Goal: Task Accomplishment & Management: Complete application form

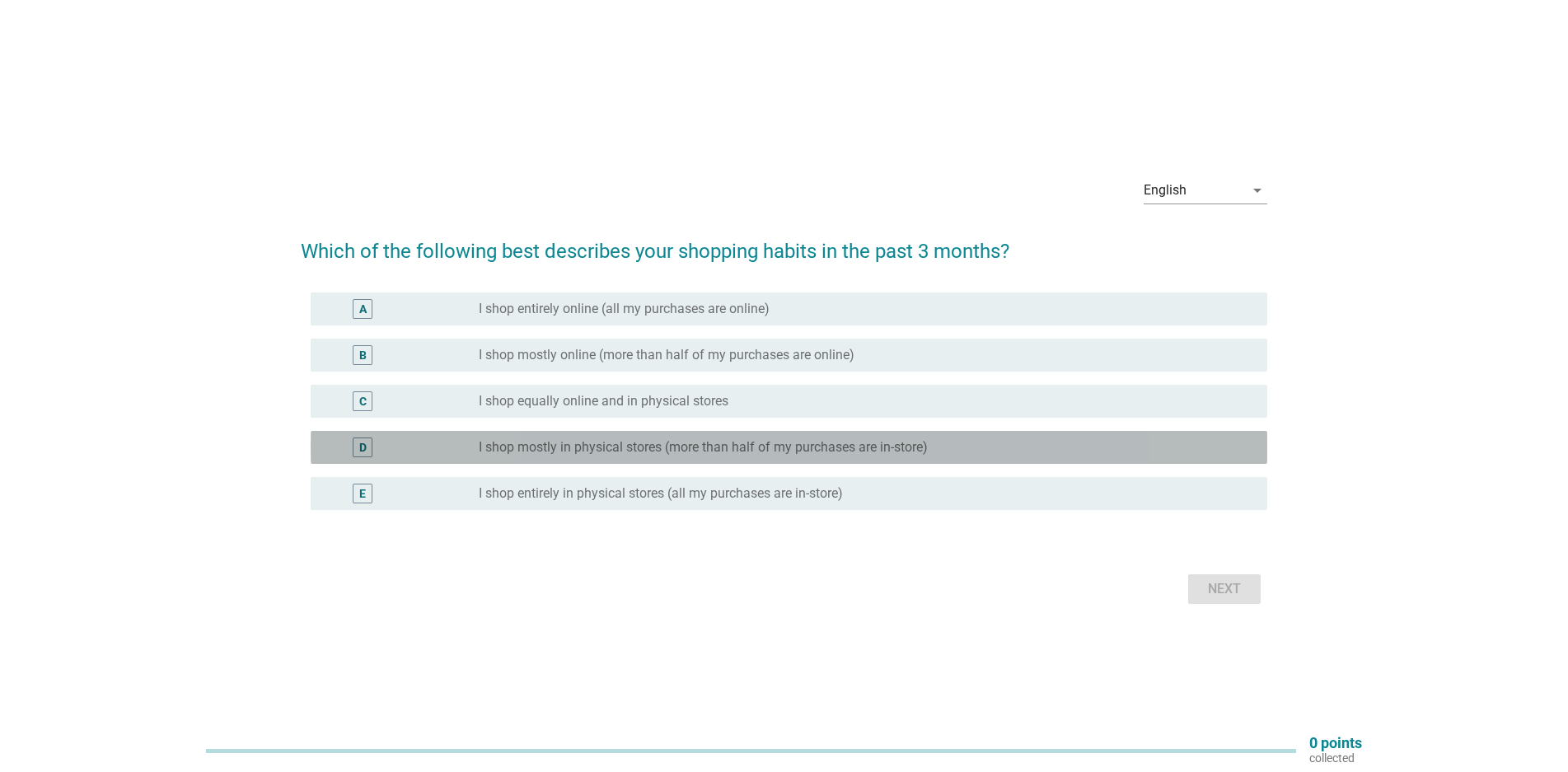
click at [621, 448] on label "I shop mostly in physical stores (more than half of my purchases are in-store)" at bounding box center [703, 447] width 449 height 17
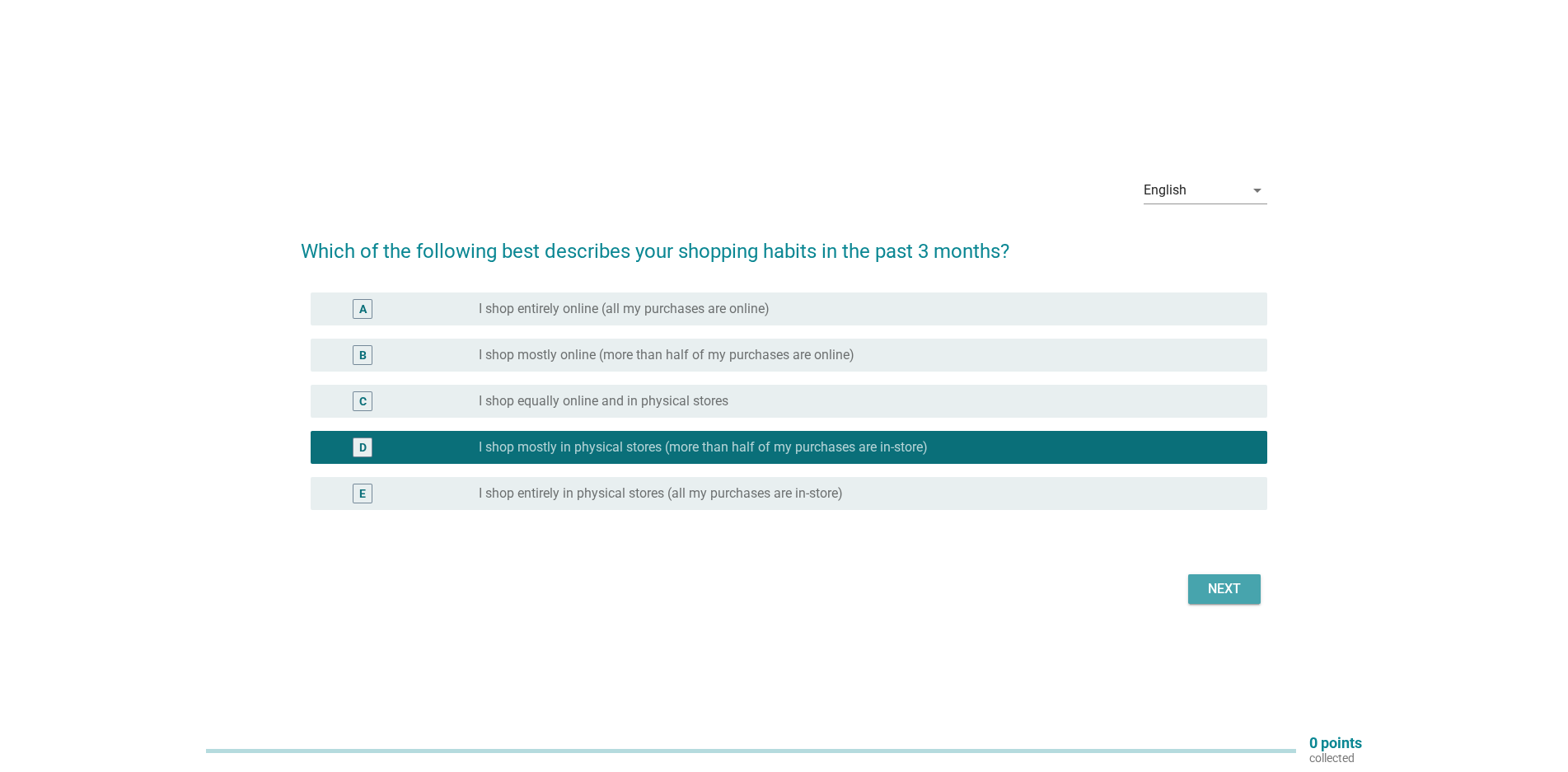
click at [1212, 593] on div "Next" at bounding box center [1223, 589] width 46 height 19
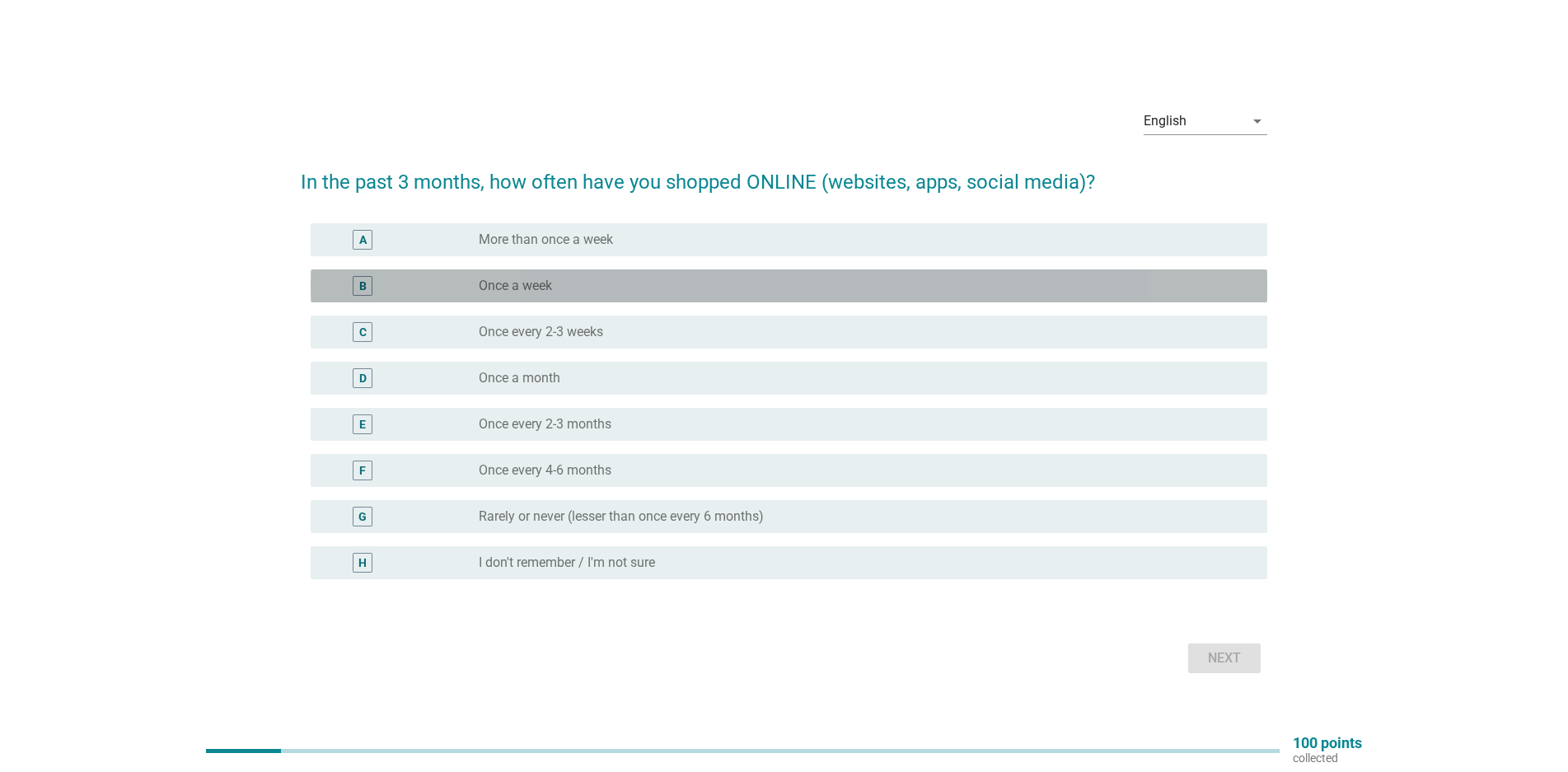
click at [757, 287] on div "radio_button_unchecked Once a week" at bounding box center [859, 285] width 762 height 17
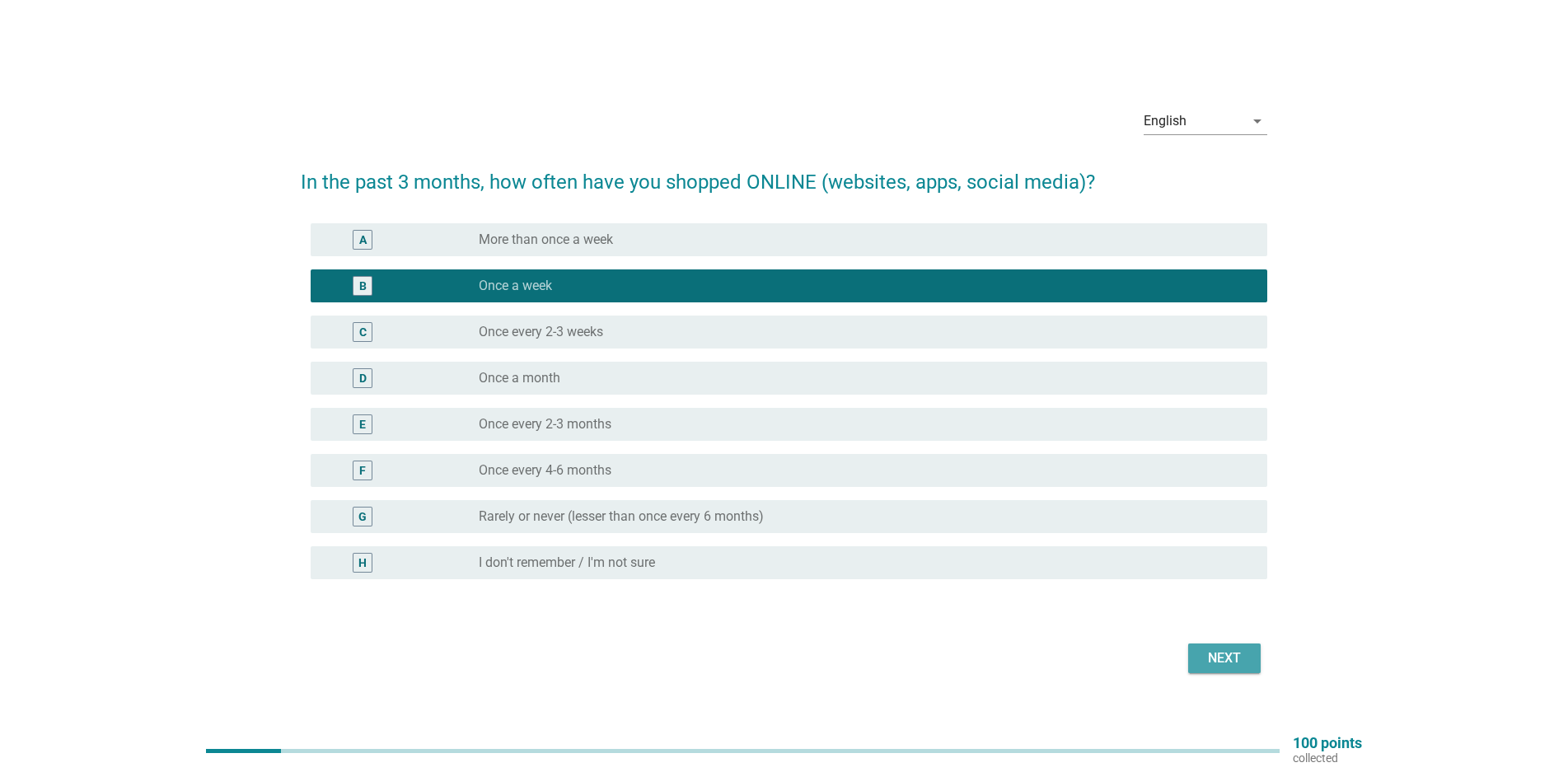
click at [1220, 650] on div "Next" at bounding box center [1223, 658] width 46 height 19
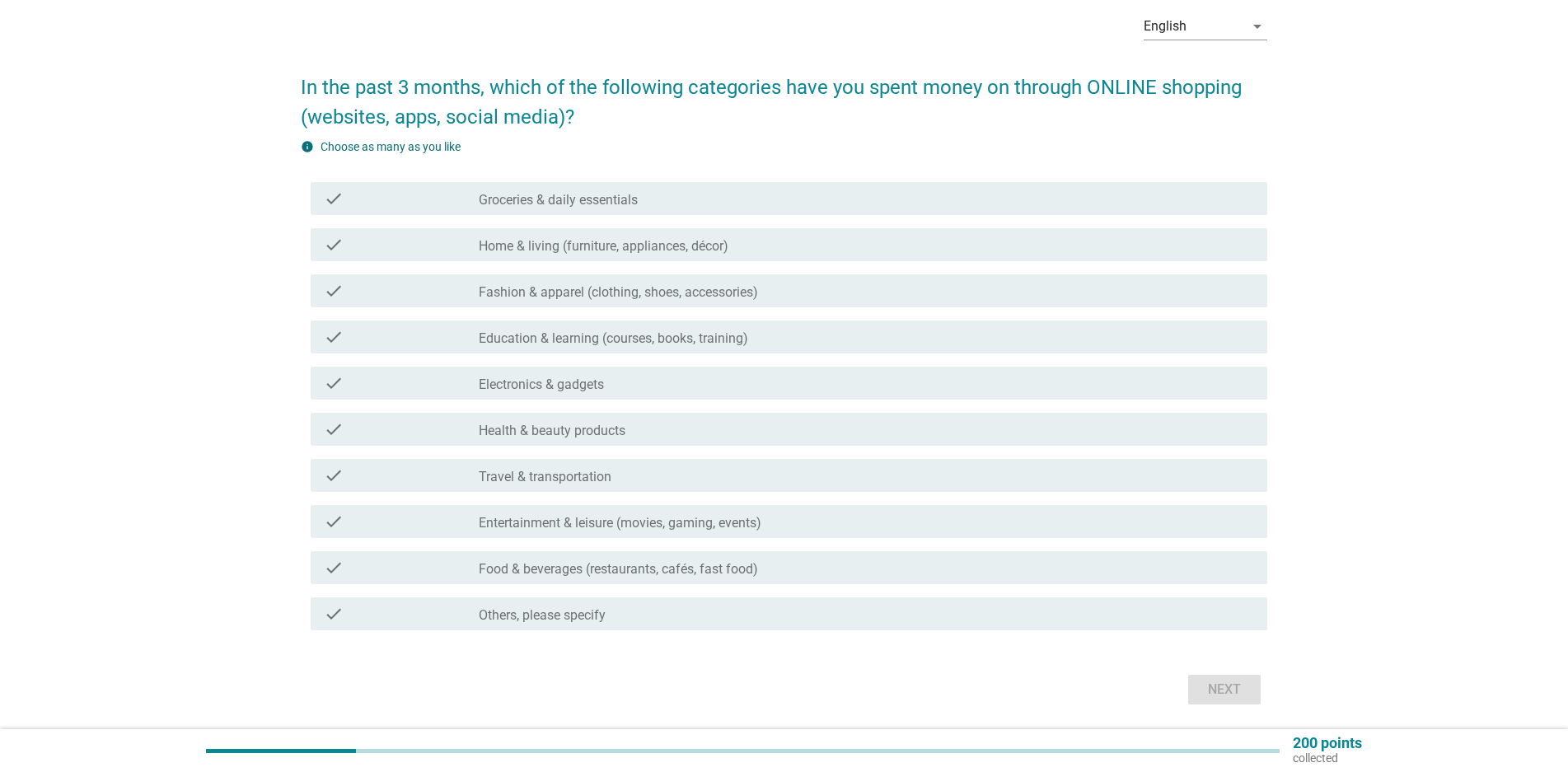
scroll to position [110, 0]
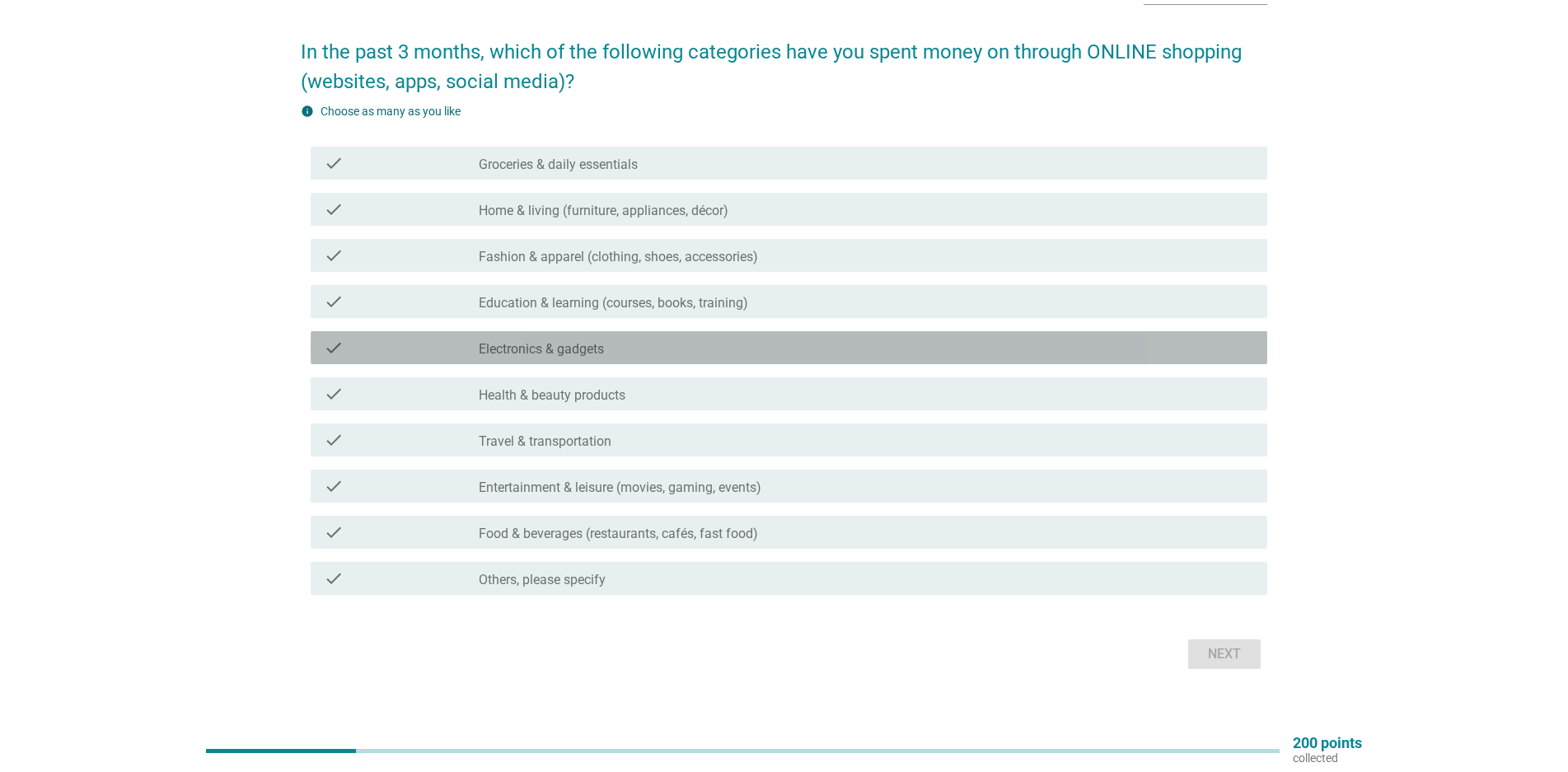
click at [653, 351] on div "check_box_outline_blank Electronics & gadgets" at bounding box center [866, 348] width 775 height 19
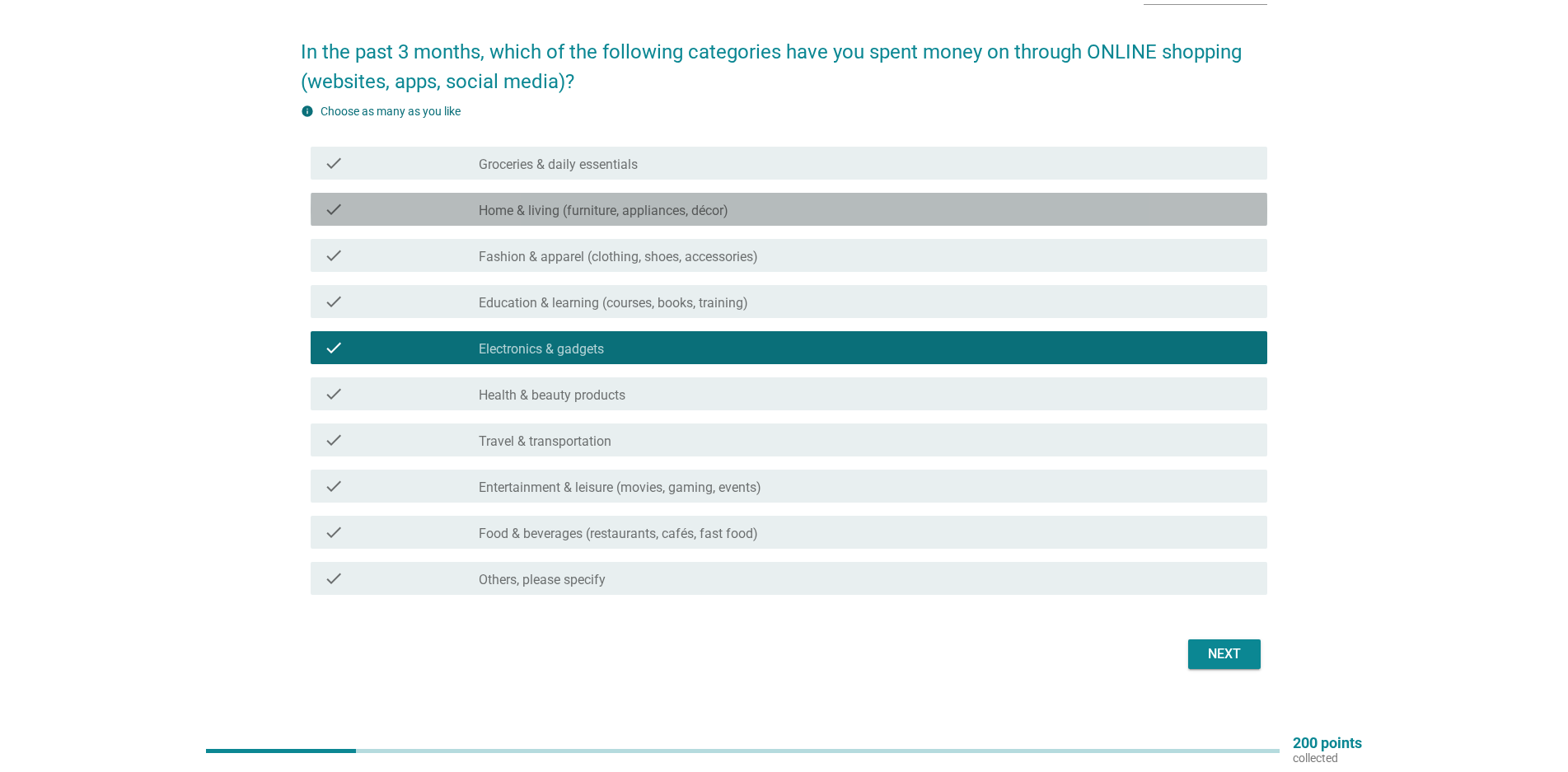
click at [819, 208] on div "check_box_outline_blank Home & living (furniture, appliances, décor)" at bounding box center [866, 209] width 775 height 19
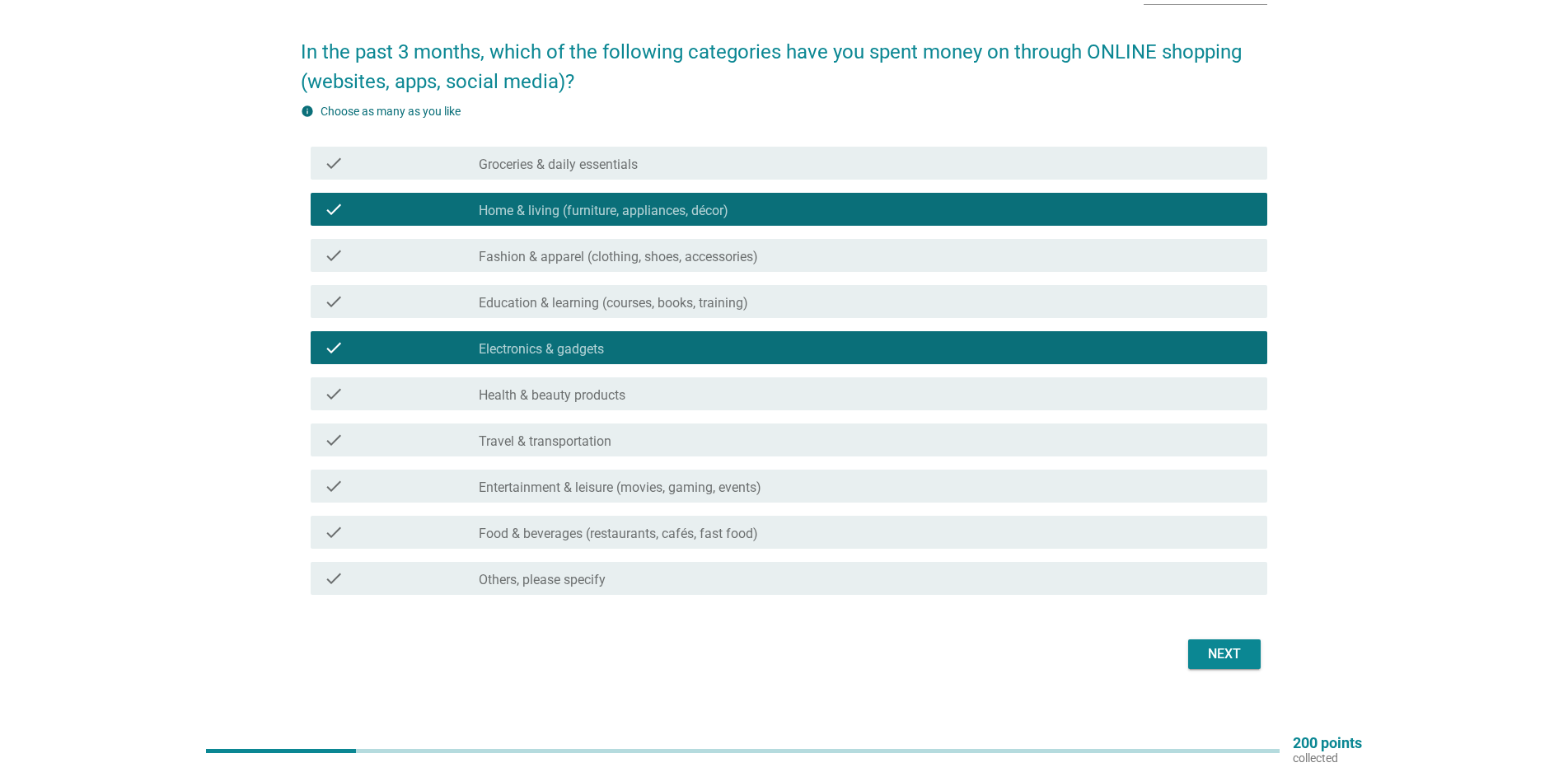
click at [1227, 657] on div "Next" at bounding box center [1223, 654] width 46 height 19
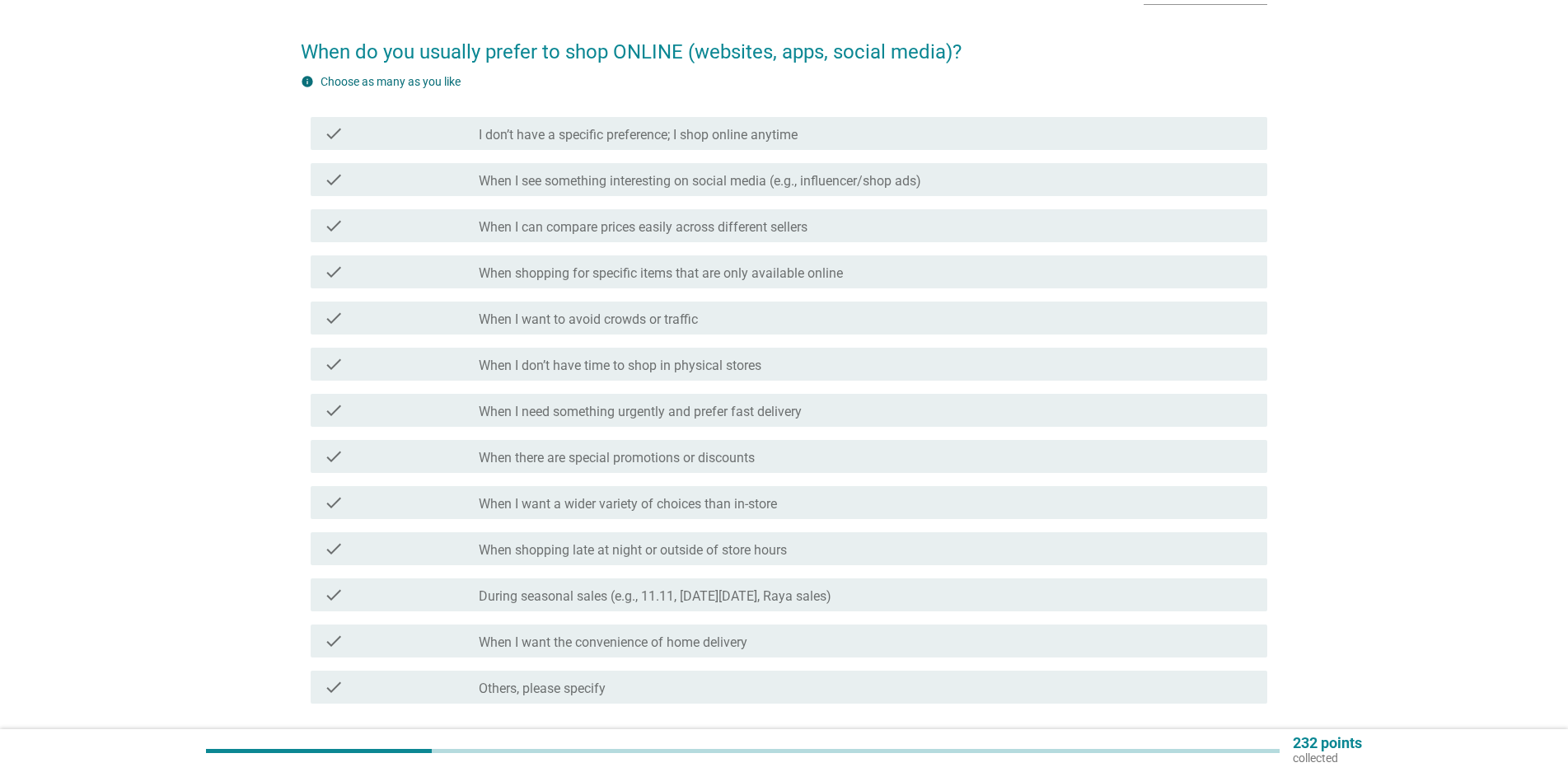
scroll to position [0, 0]
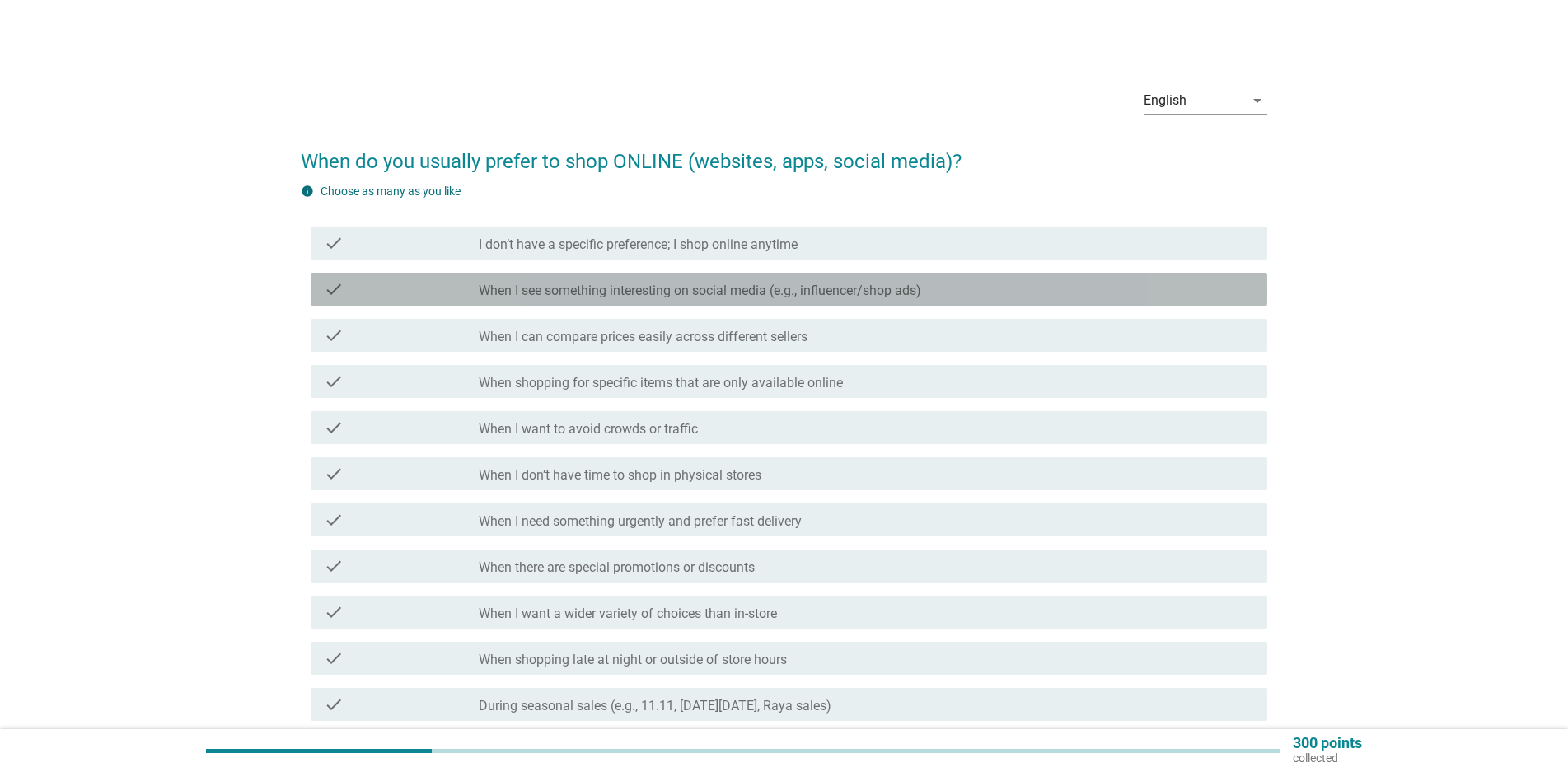
click at [882, 290] on label "When I see something interesting on social media (e.g., influencer/shop ads)" at bounding box center [700, 290] width 442 height 17
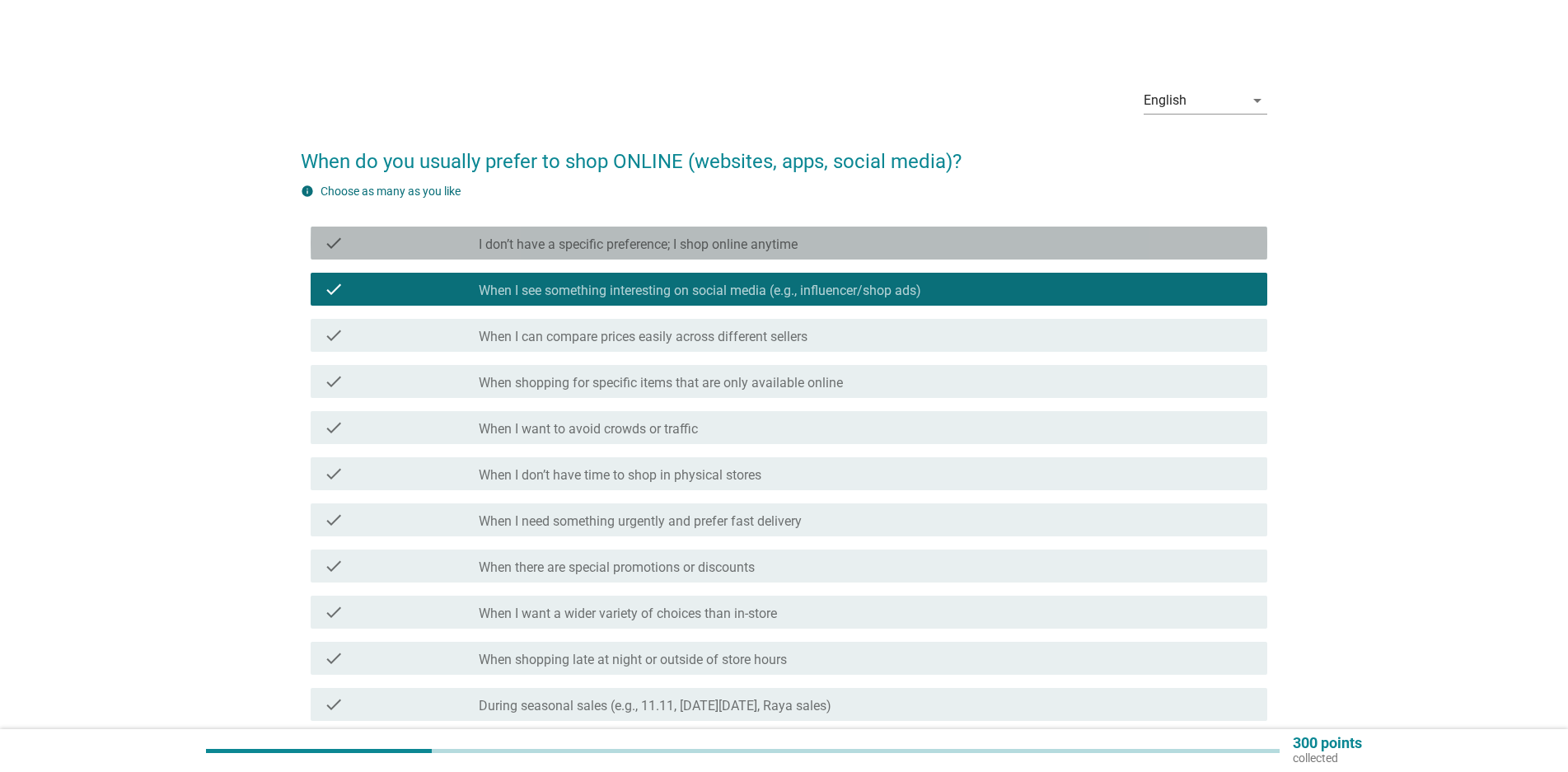
click at [831, 245] on div "check_box_outline_blank I don’t have a specific preference; I shop online anyti…" at bounding box center [866, 243] width 775 height 19
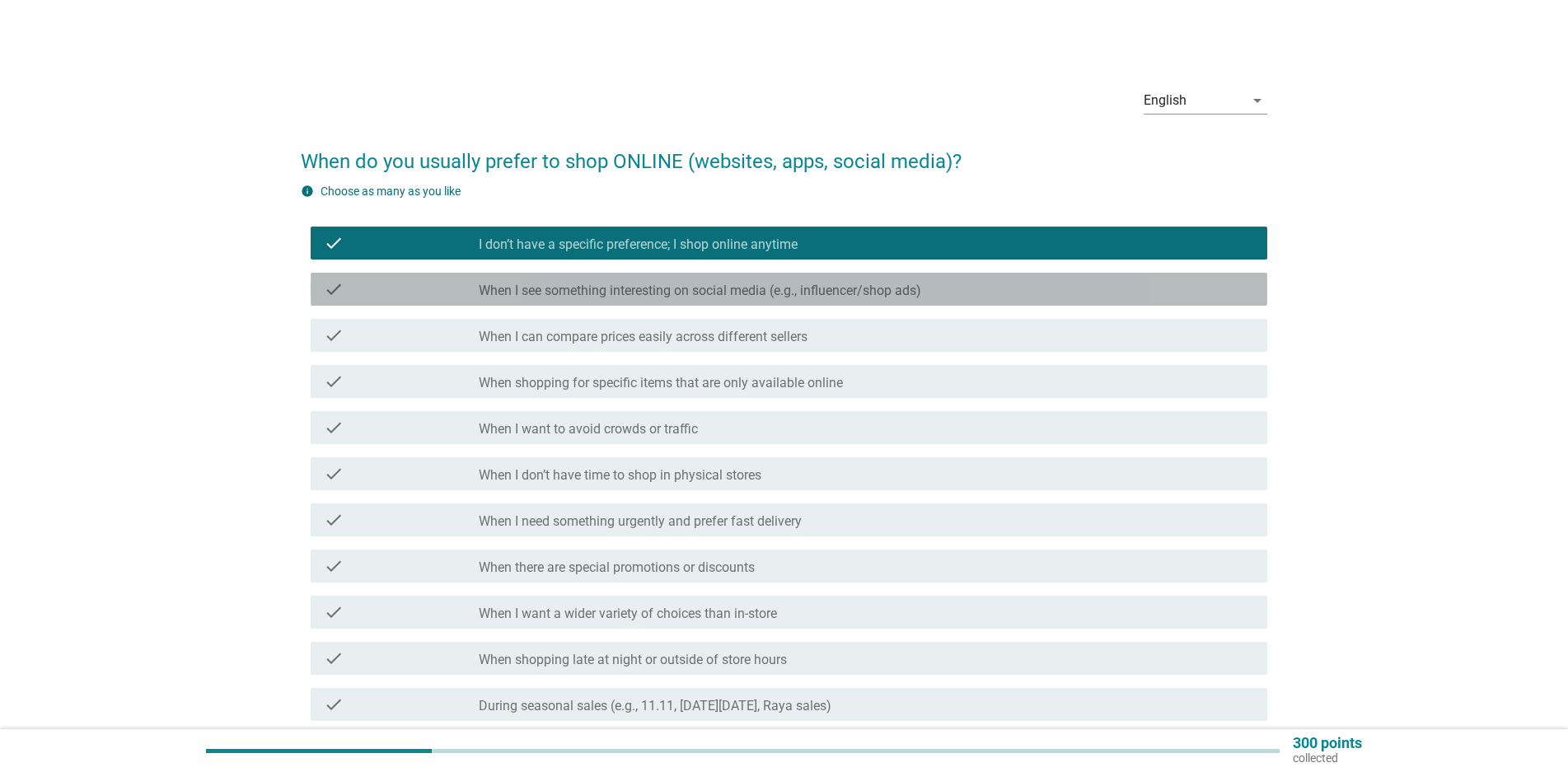
click at [884, 292] on label "When I see something interesting on social media (e.g., influencer/shop ads)" at bounding box center [700, 290] width 442 height 17
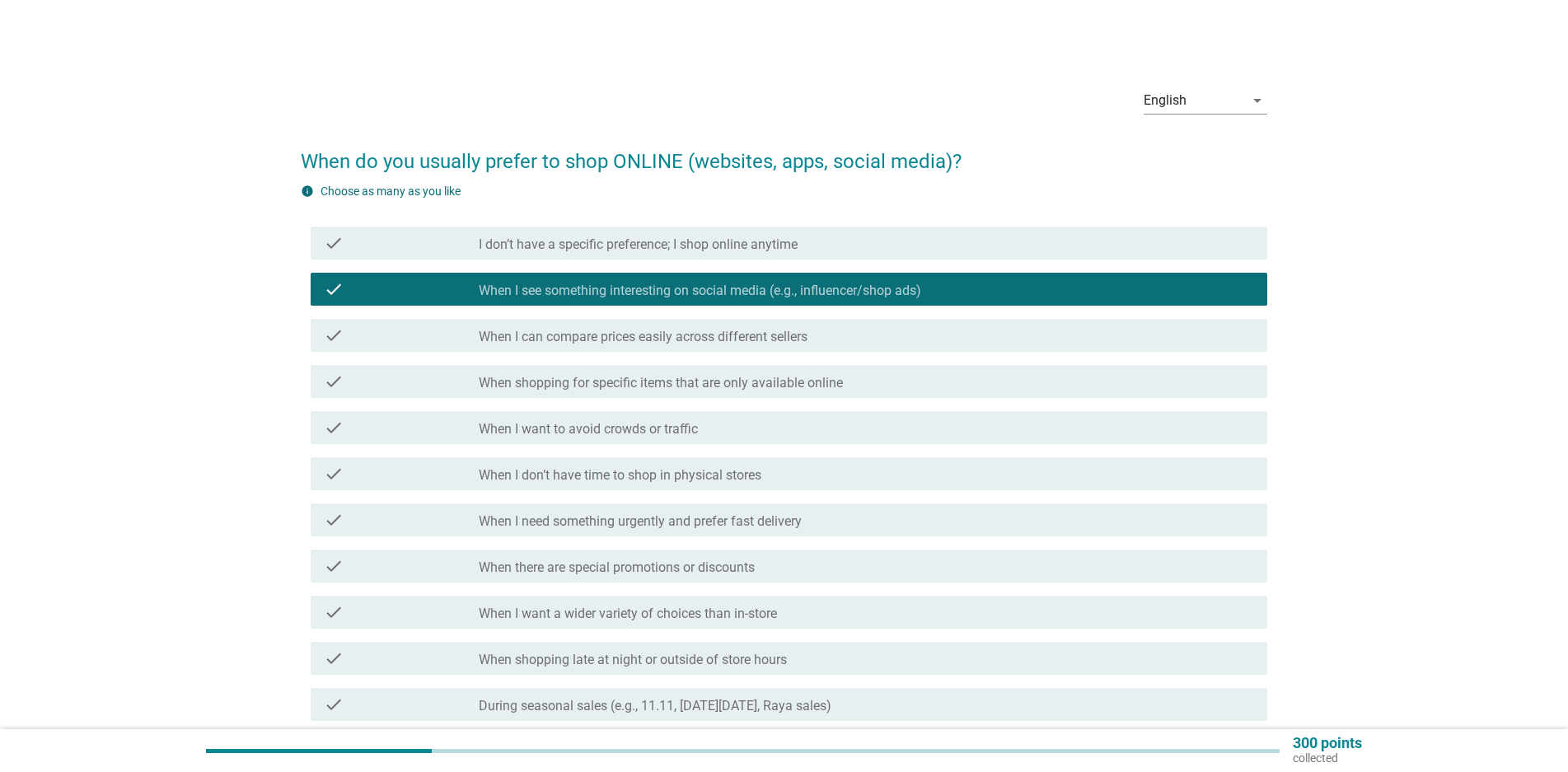
click at [872, 230] on div "check check_box_outline_blank I don’t have a specific preference; I shop online…" at bounding box center [788, 243] width 957 height 33
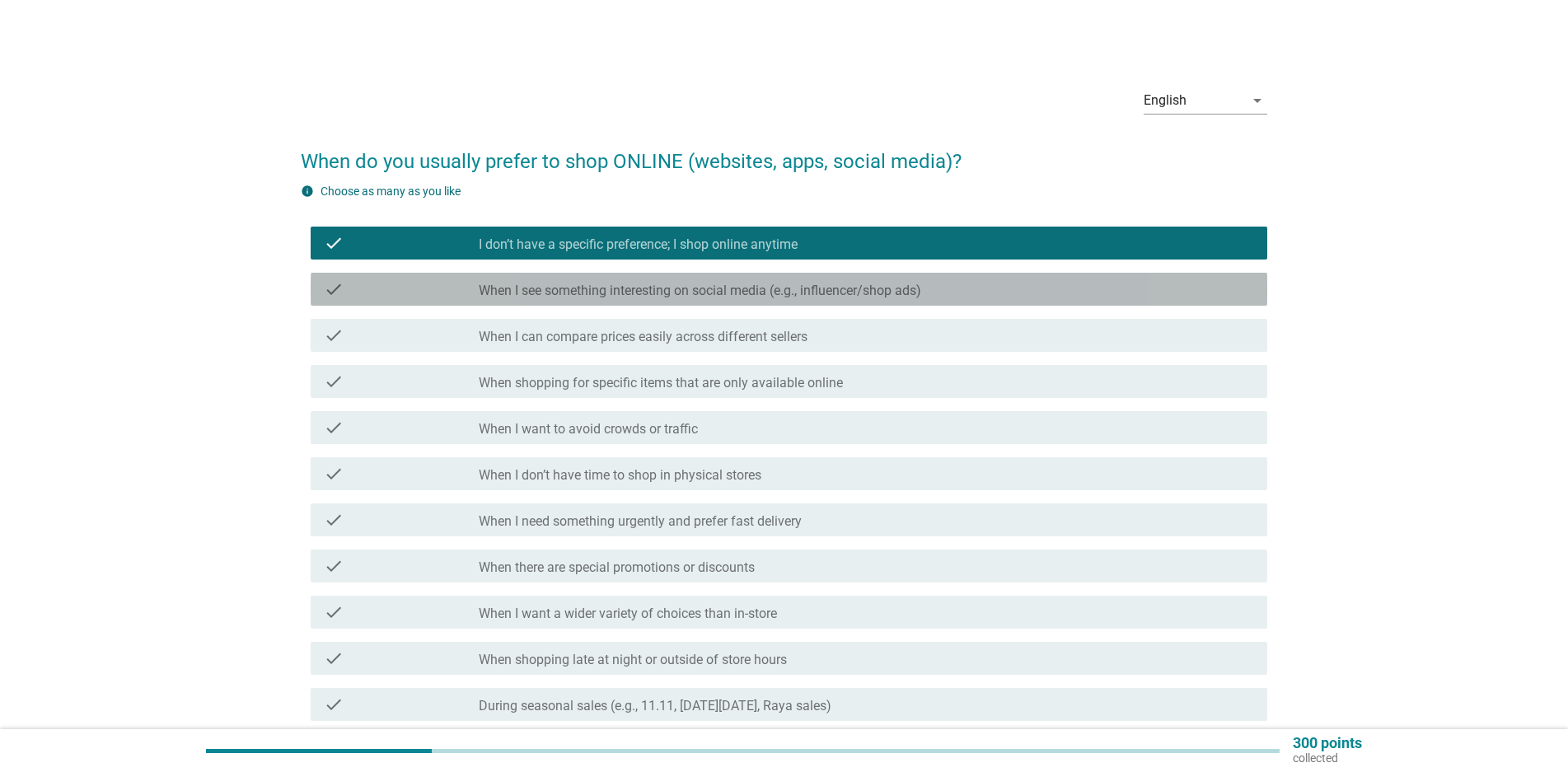
click at [879, 298] on label "When I see something interesting on social media (e.g., influencer/shop ads)" at bounding box center [700, 290] width 442 height 17
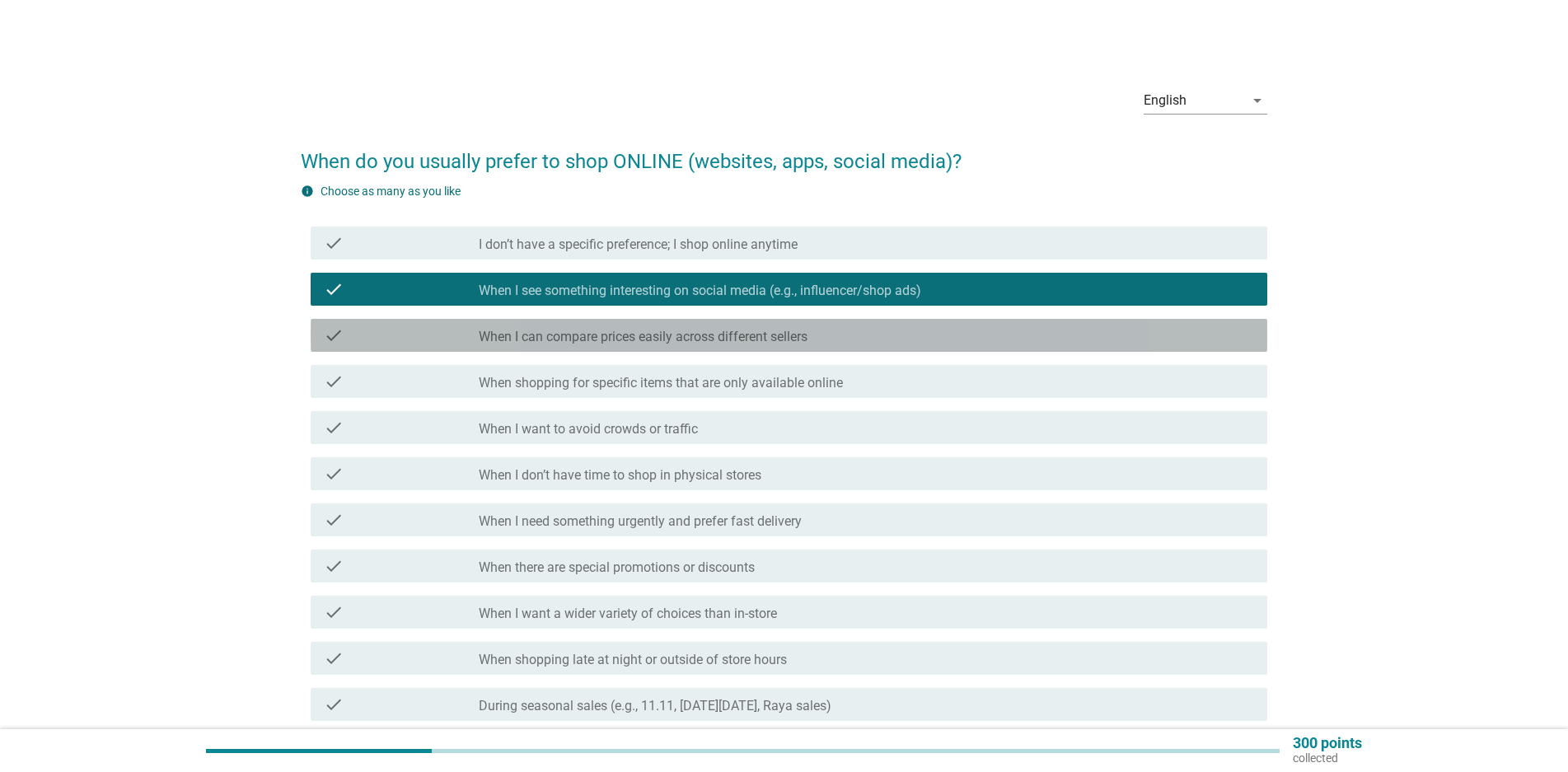
click at [874, 339] on div "check_box_outline_blank When I can compare prices easily across different selle…" at bounding box center [866, 335] width 775 height 19
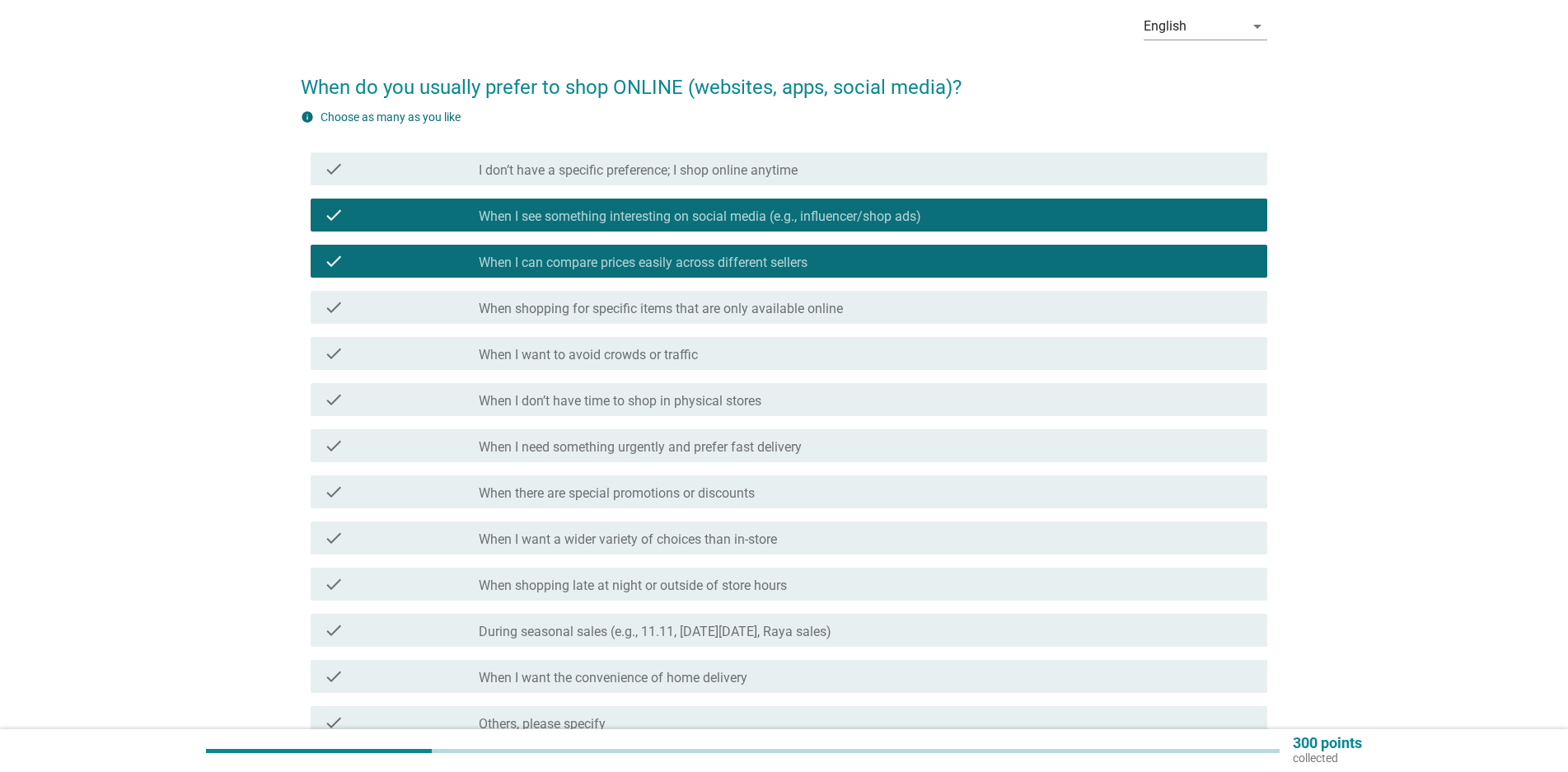
scroll to position [110, 0]
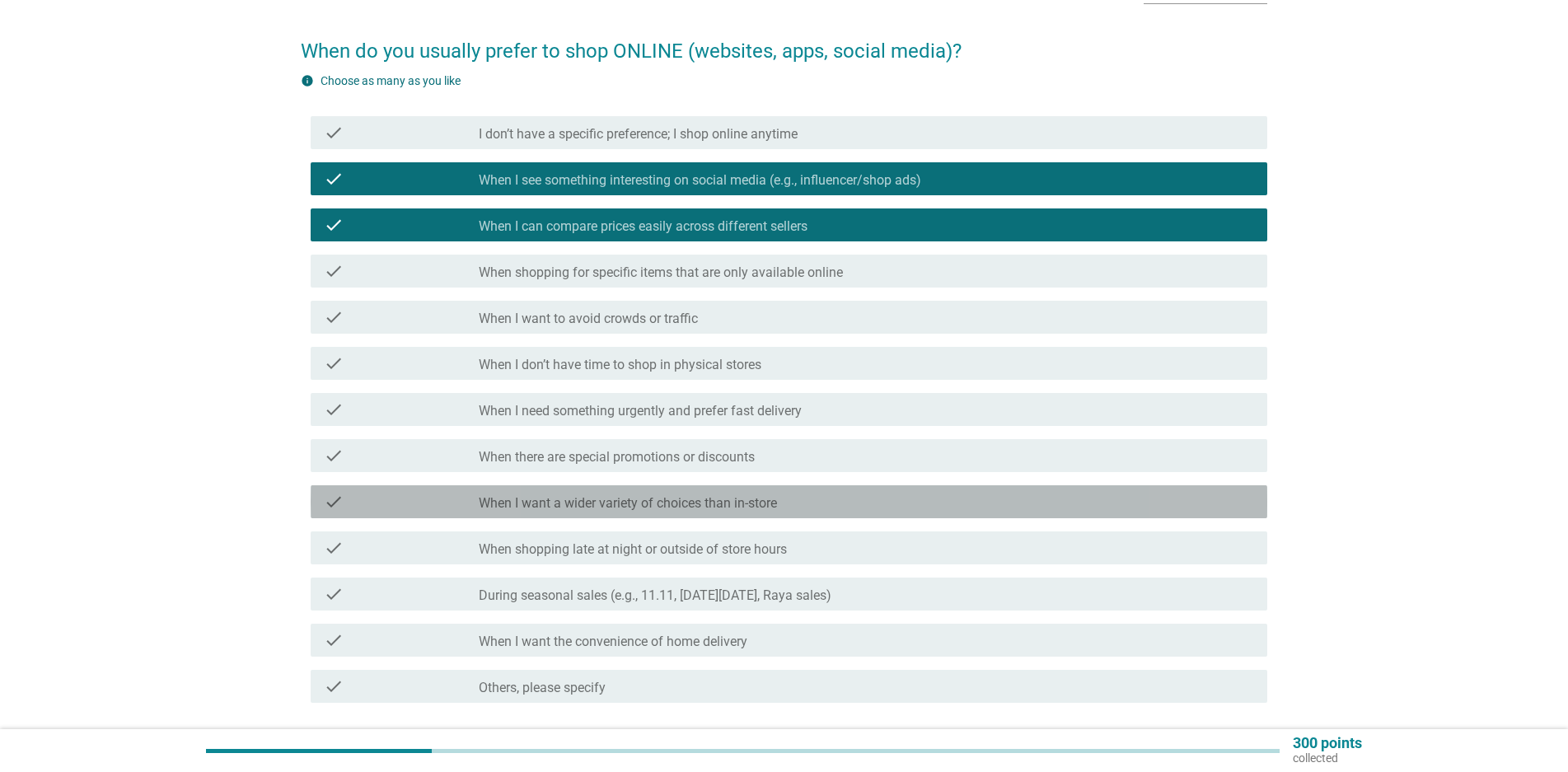
click at [852, 494] on div "check_box_outline_blank When I want a wider variety of choices than in-store" at bounding box center [866, 501] width 775 height 19
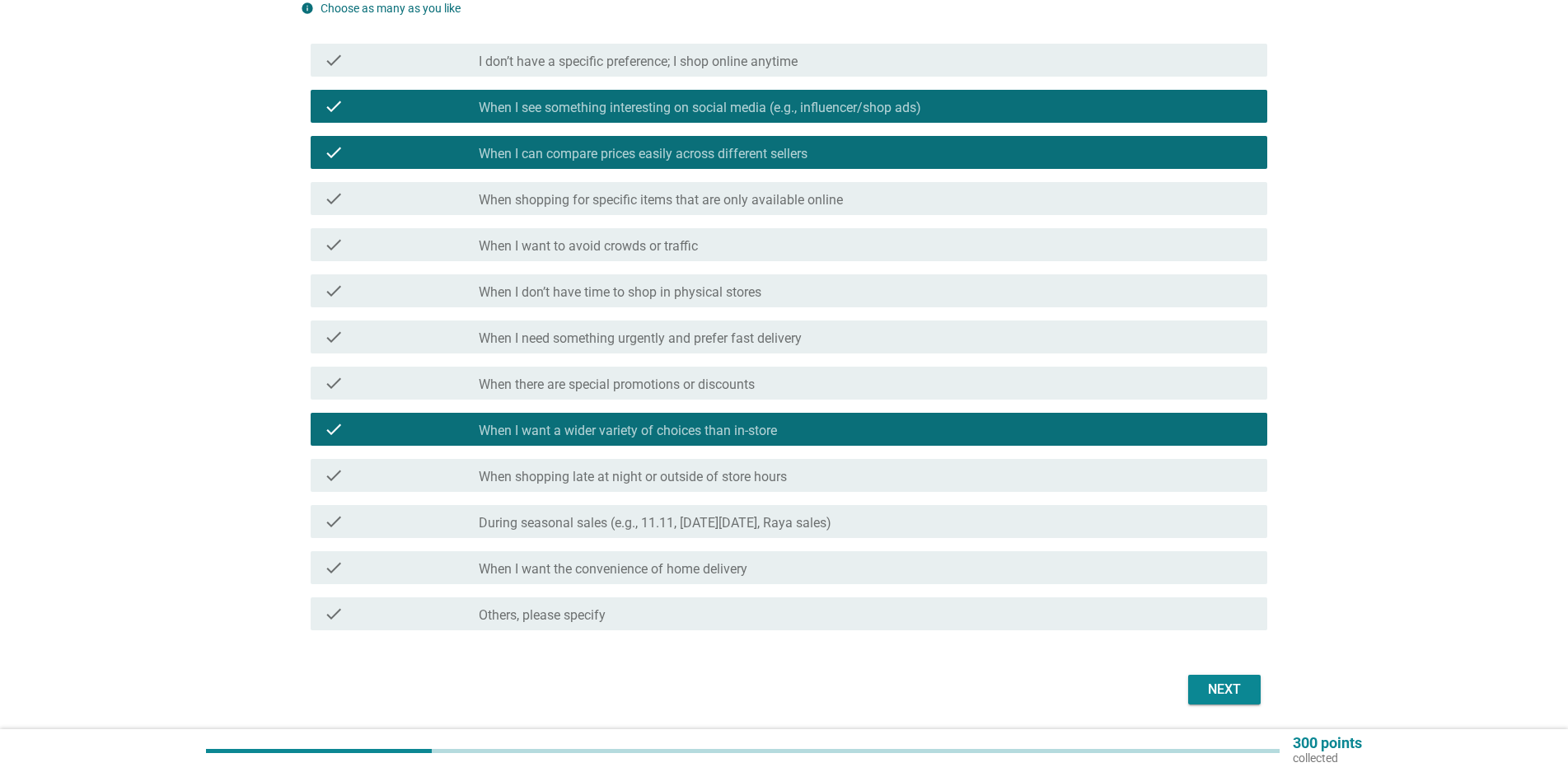
scroll to position [220, 0]
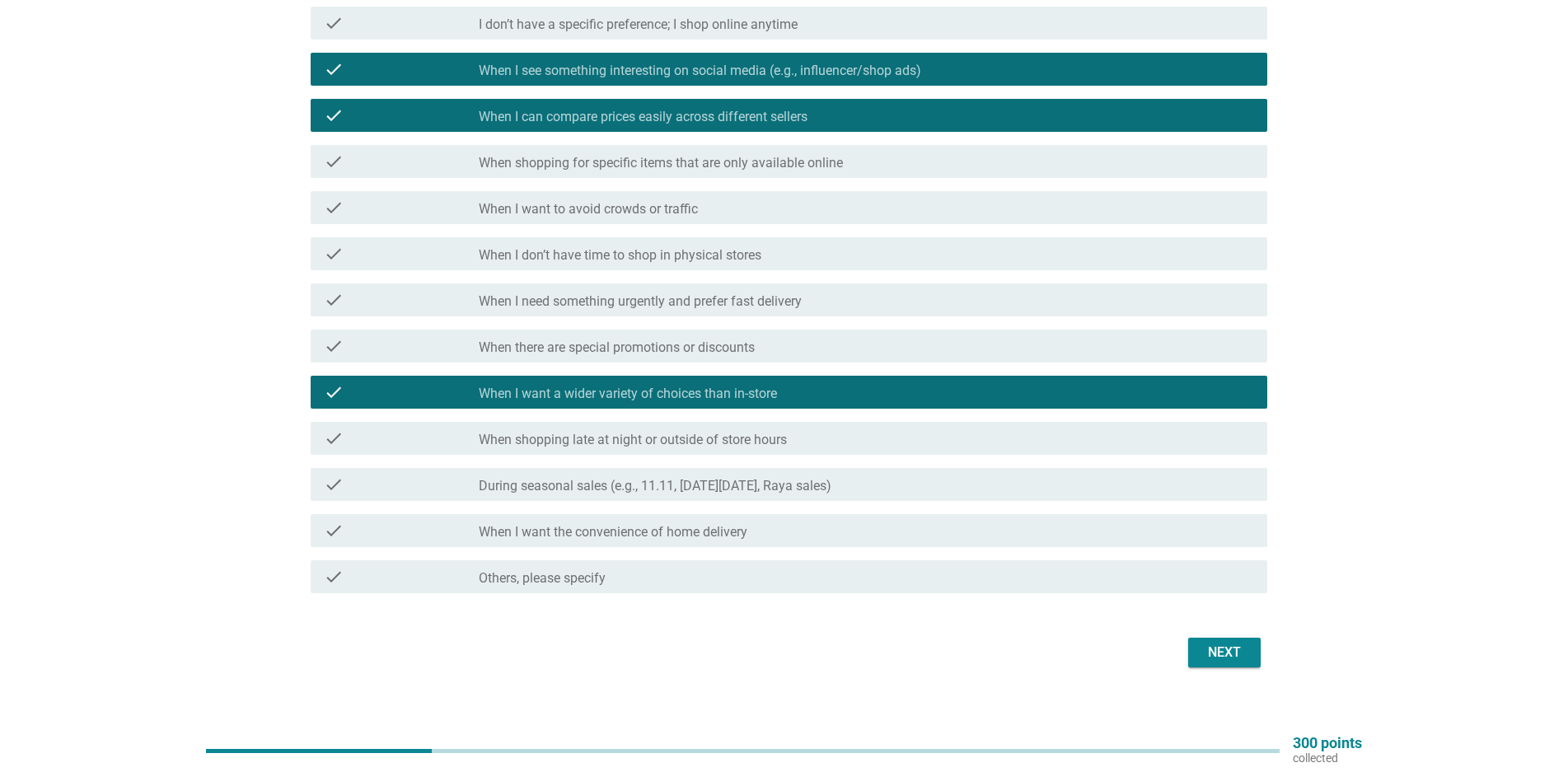
click at [865, 442] on div "check_box_outline_blank When shopping late at night or outside of store hours" at bounding box center [866, 438] width 775 height 19
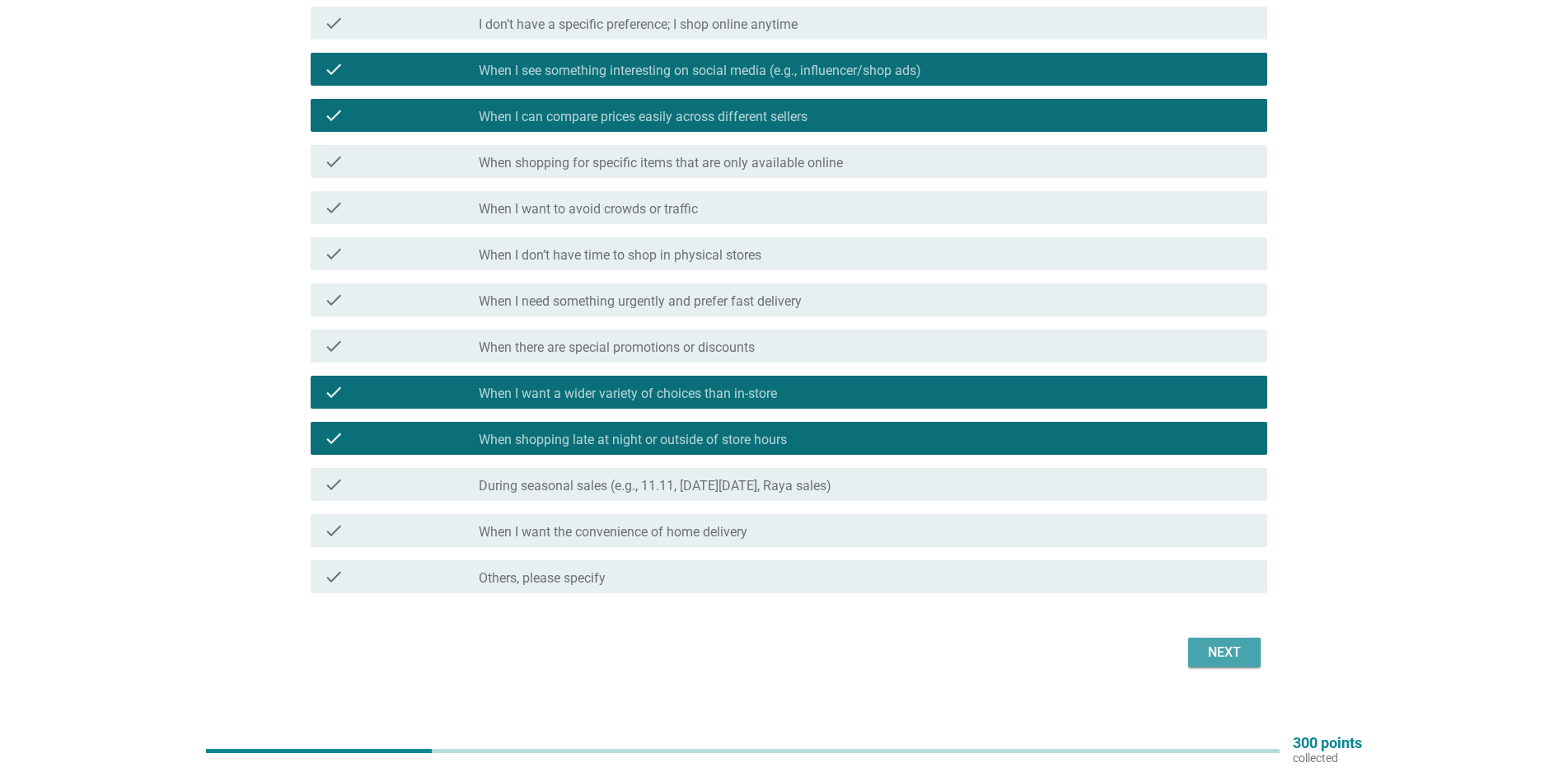
click at [1212, 651] on div "Next" at bounding box center [1223, 652] width 46 height 19
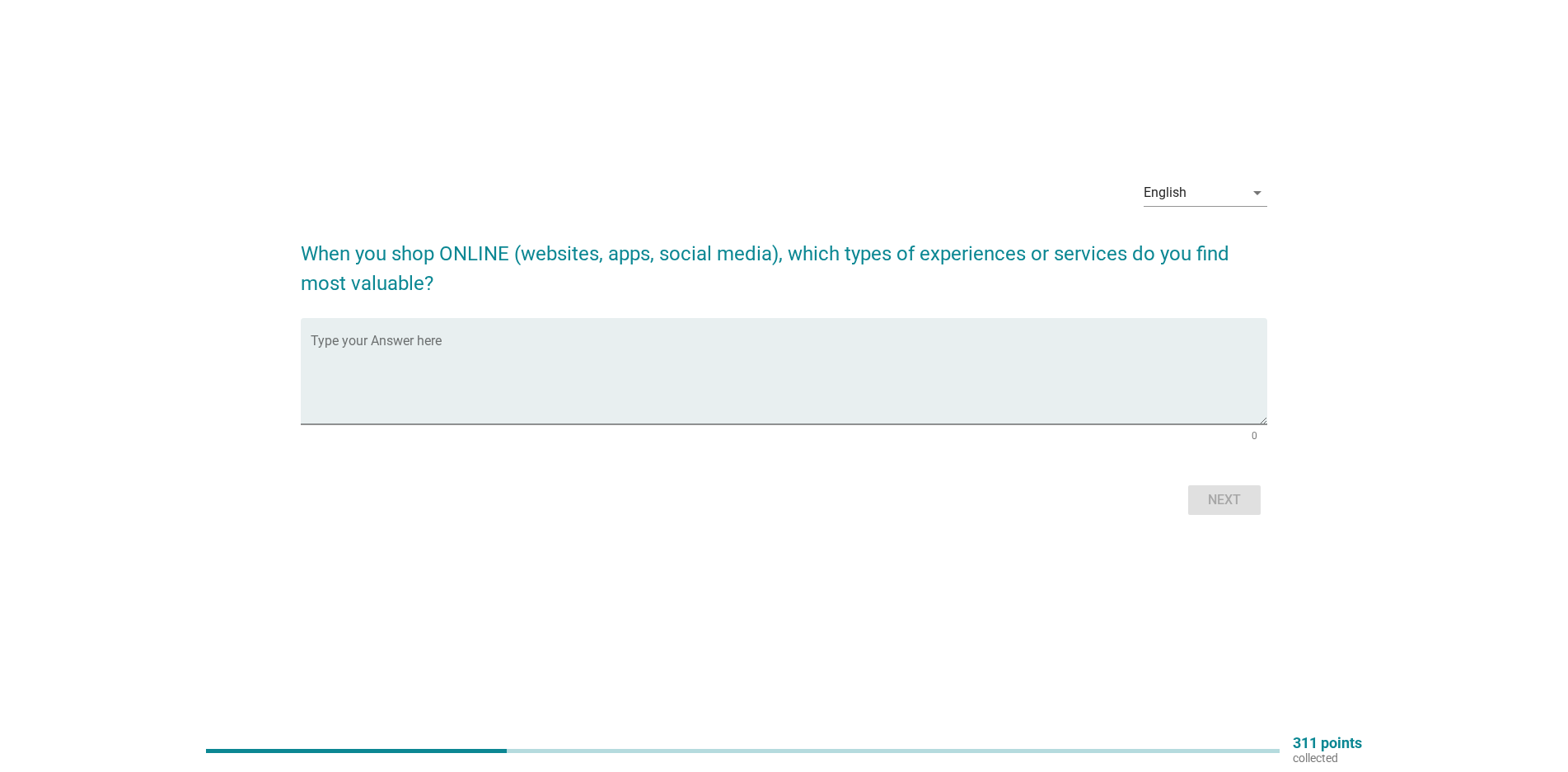
scroll to position [0, 0]
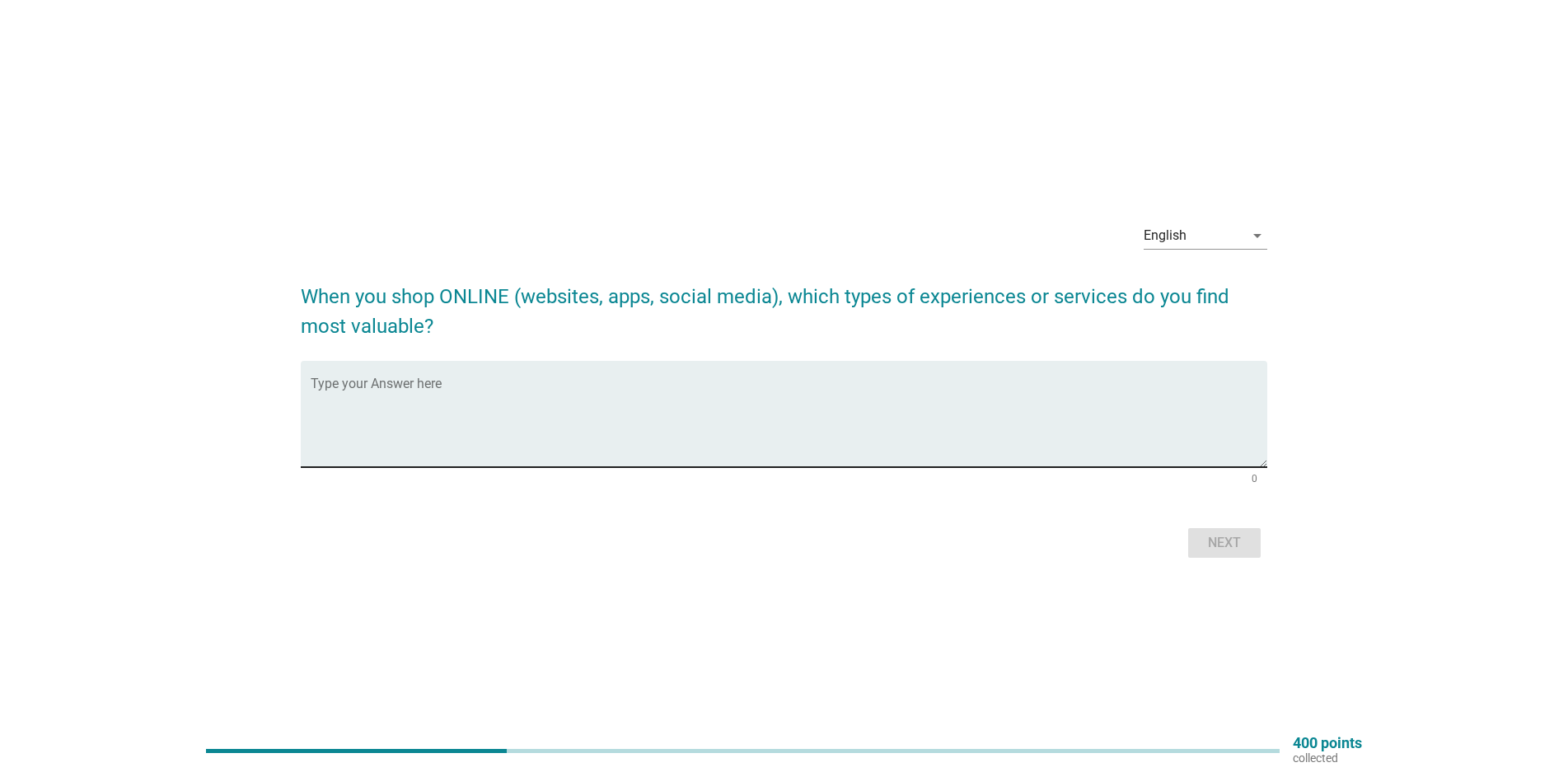
click at [388, 383] on textarea "Type your Answer here" at bounding box center [788, 423] width 957 height 87
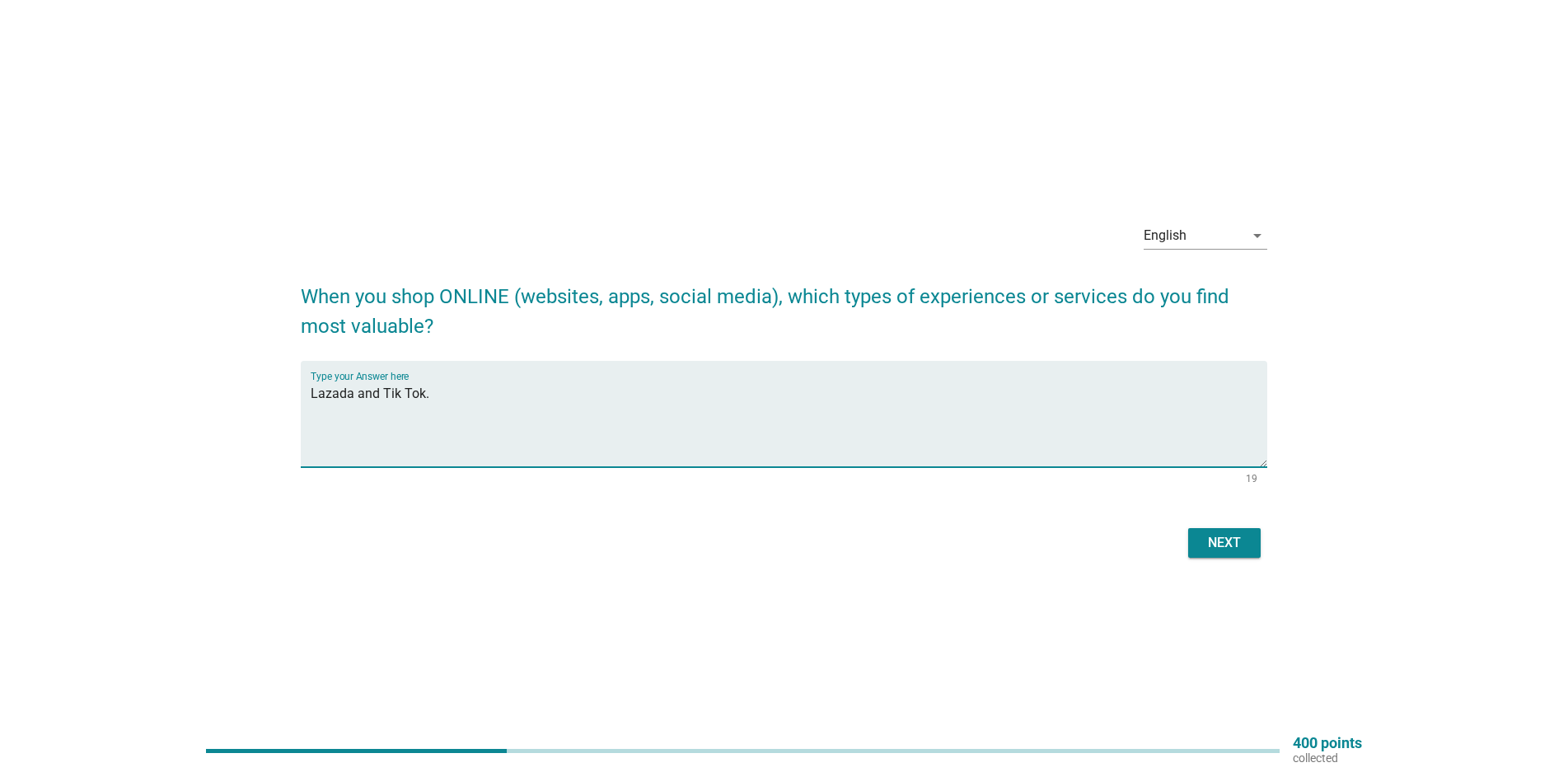
type textarea "Lazada and Tik Tok."
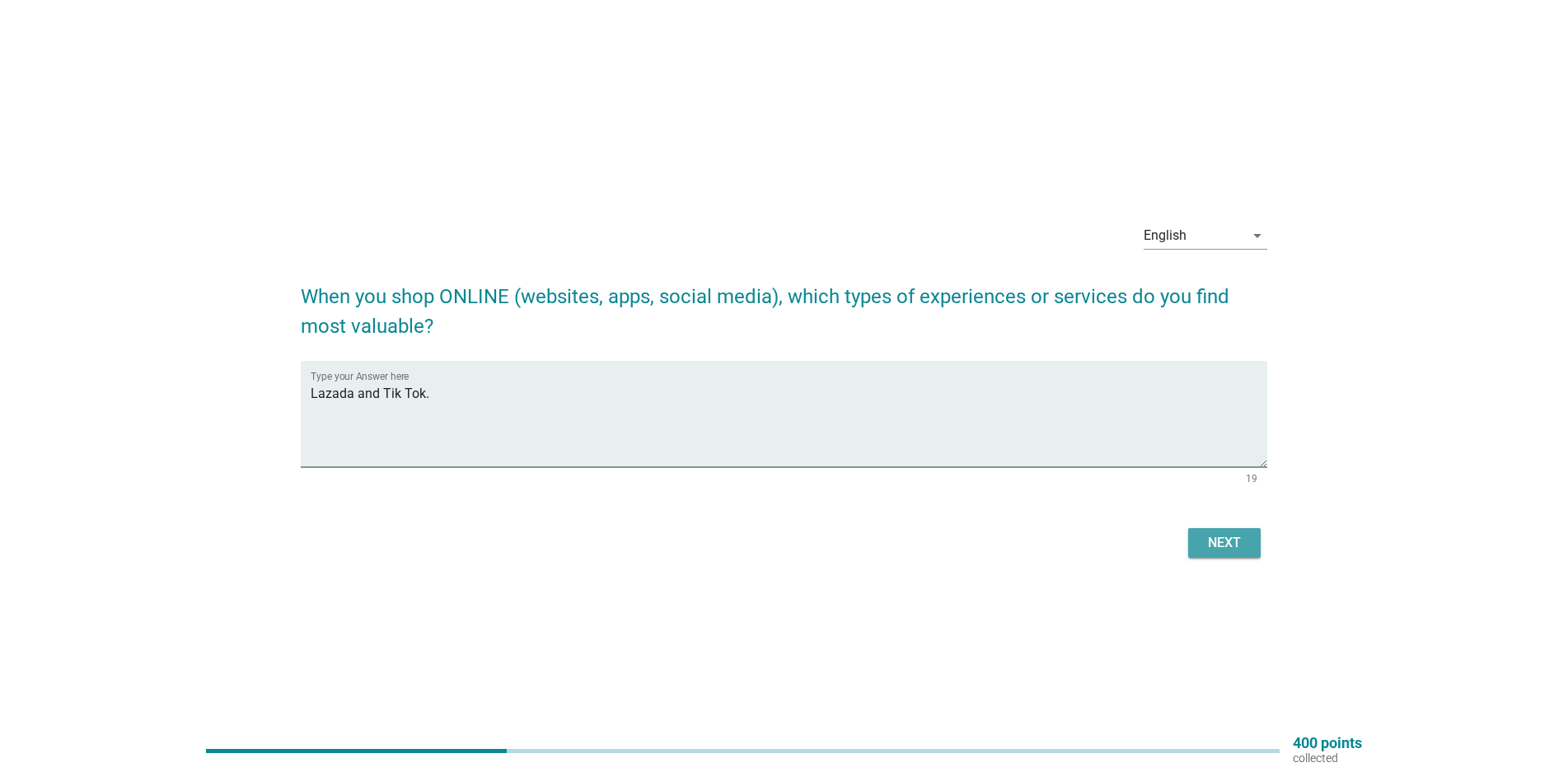
click at [1225, 542] on div "Next" at bounding box center [1223, 543] width 46 height 19
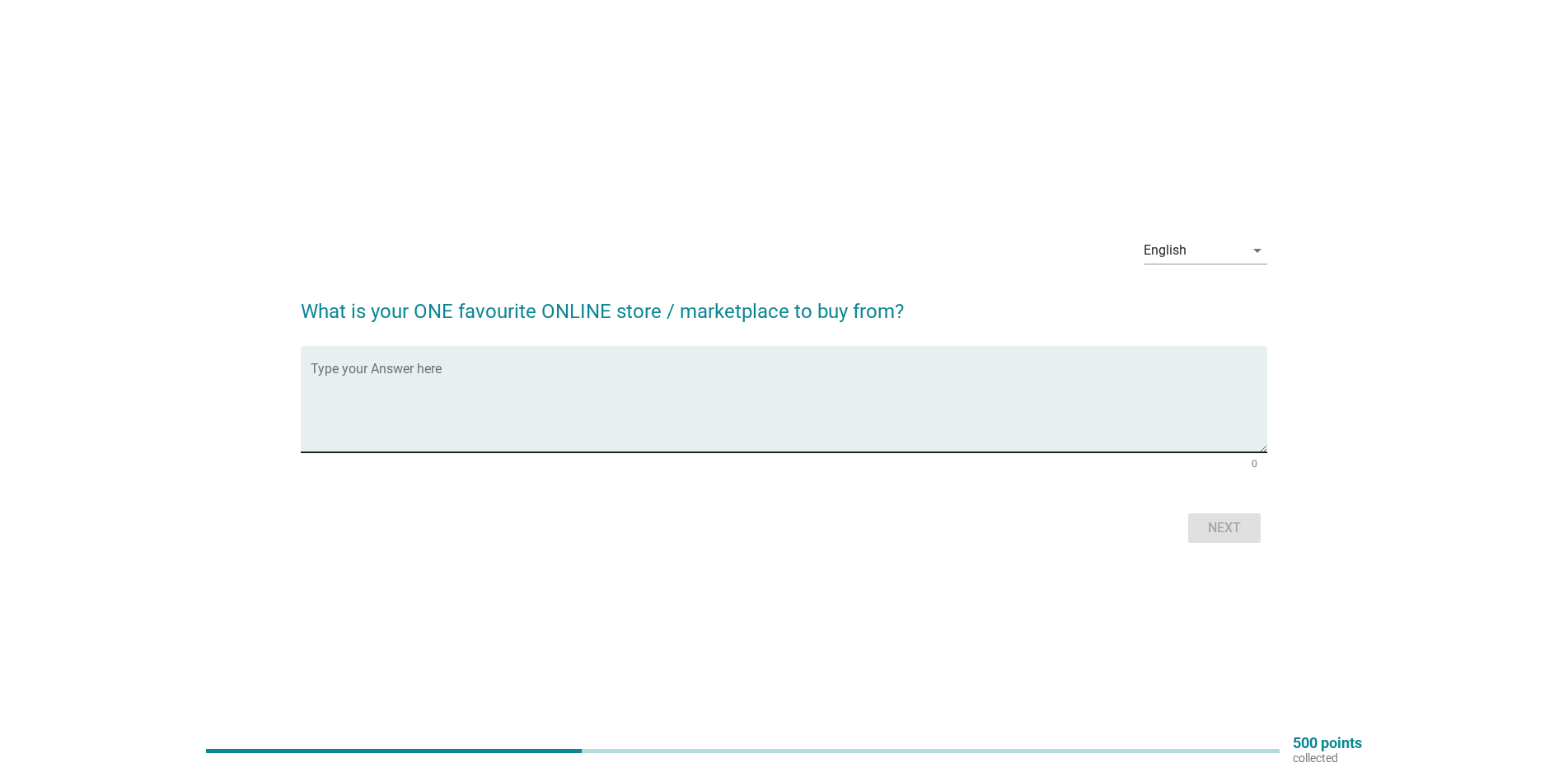
click at [373, 365] on div "Type your Answer here" at bounding box center [788, 398] width 957 height 106
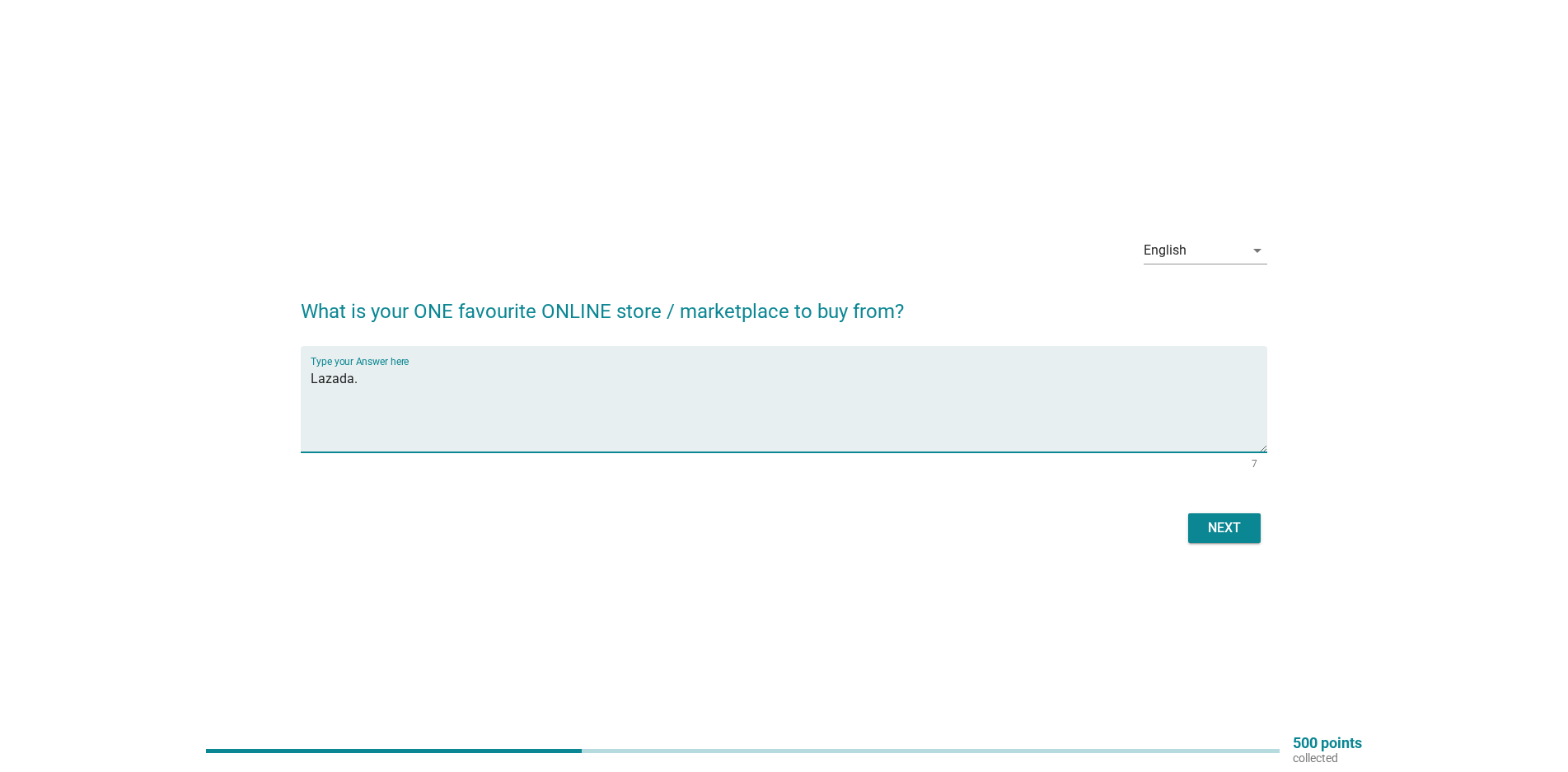
type textarea "Lazada."
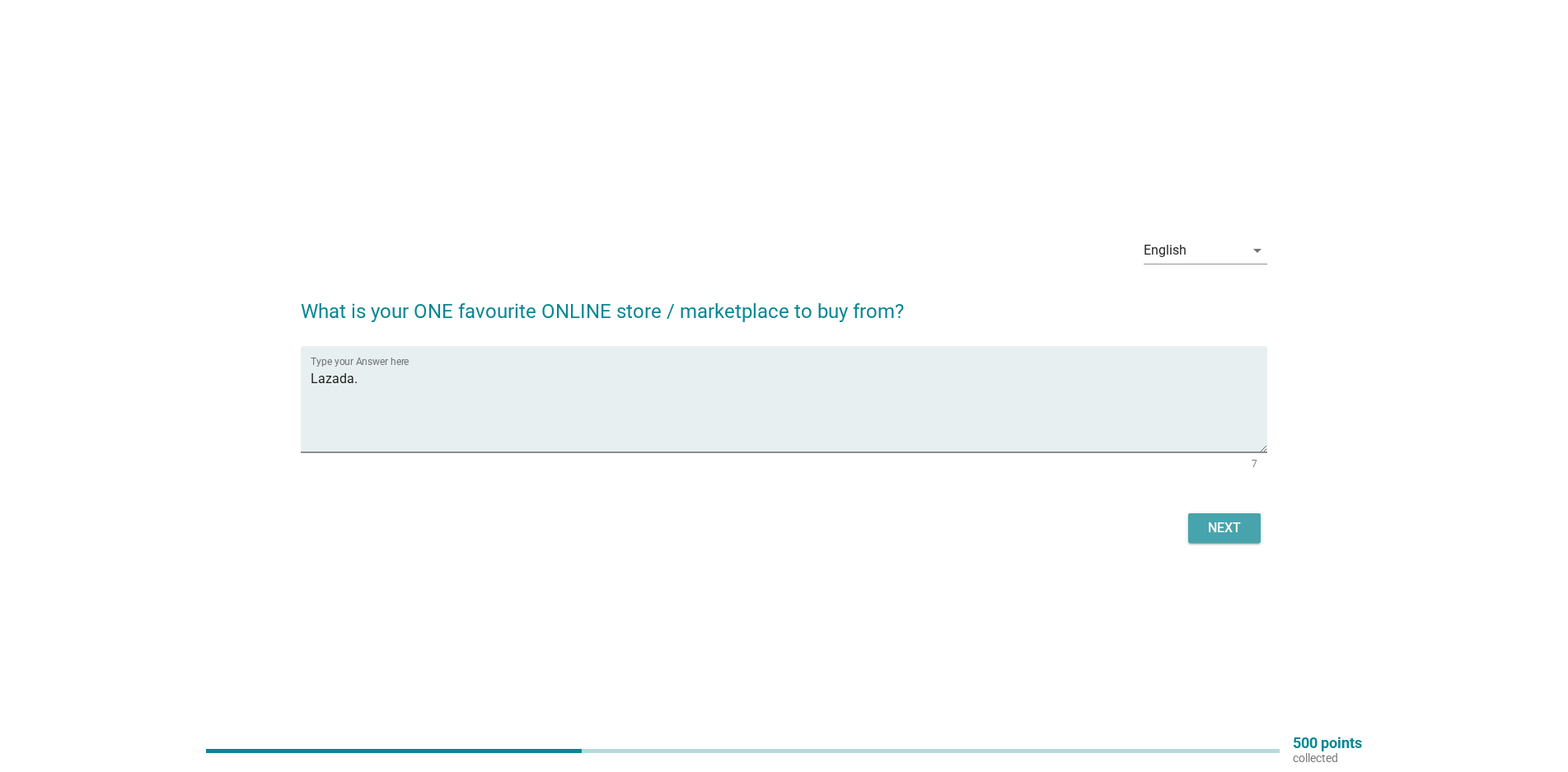
click at [1211, 516] on button "Next" at bounding box center [1223, 528] width 72 height 29
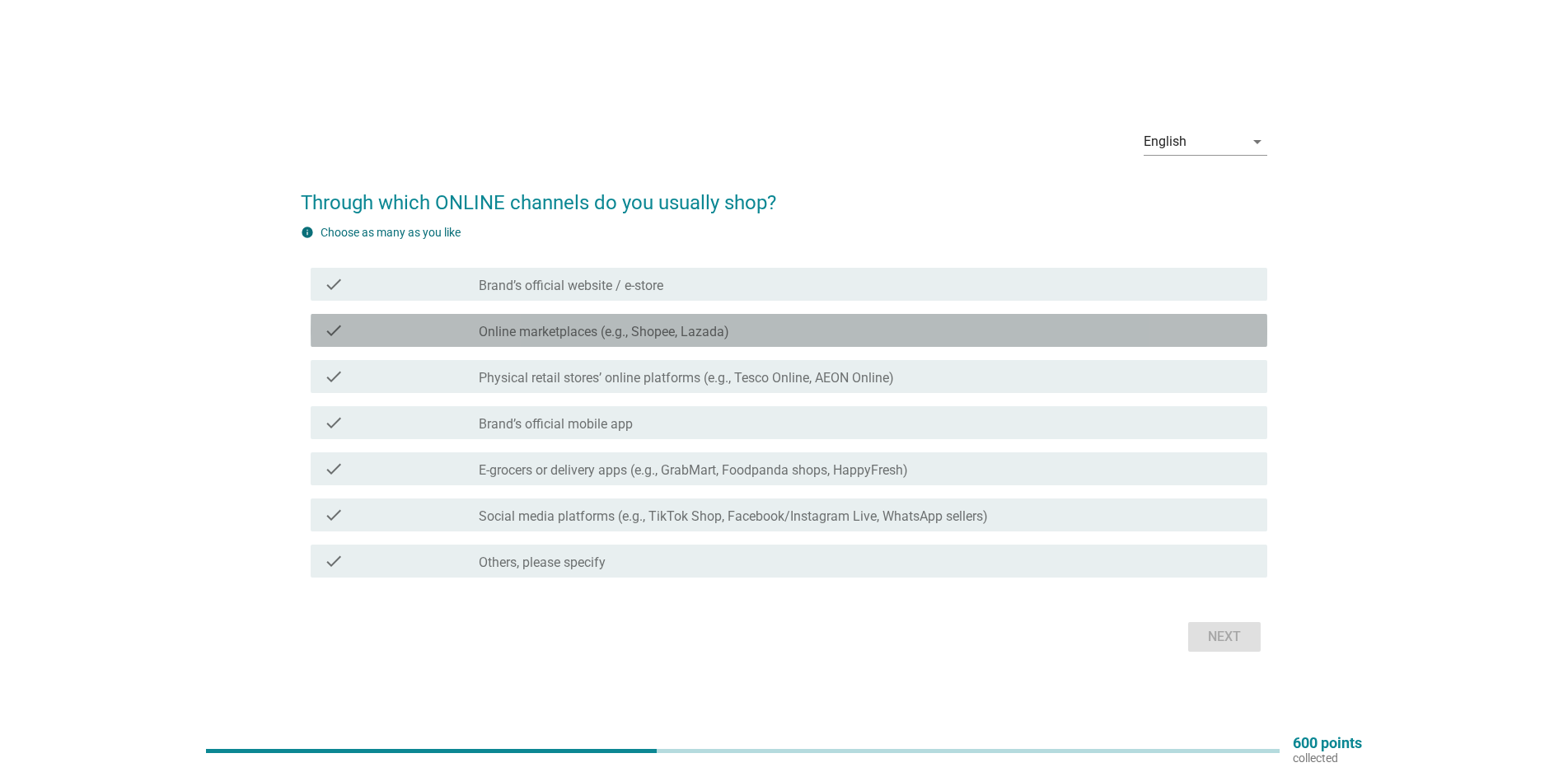
click at [754, 324] on div "check_box_outline_blank Online marketplaces (e.g., Shopee, Lazada)" at bounding box center [866, 330] width 775 height 19
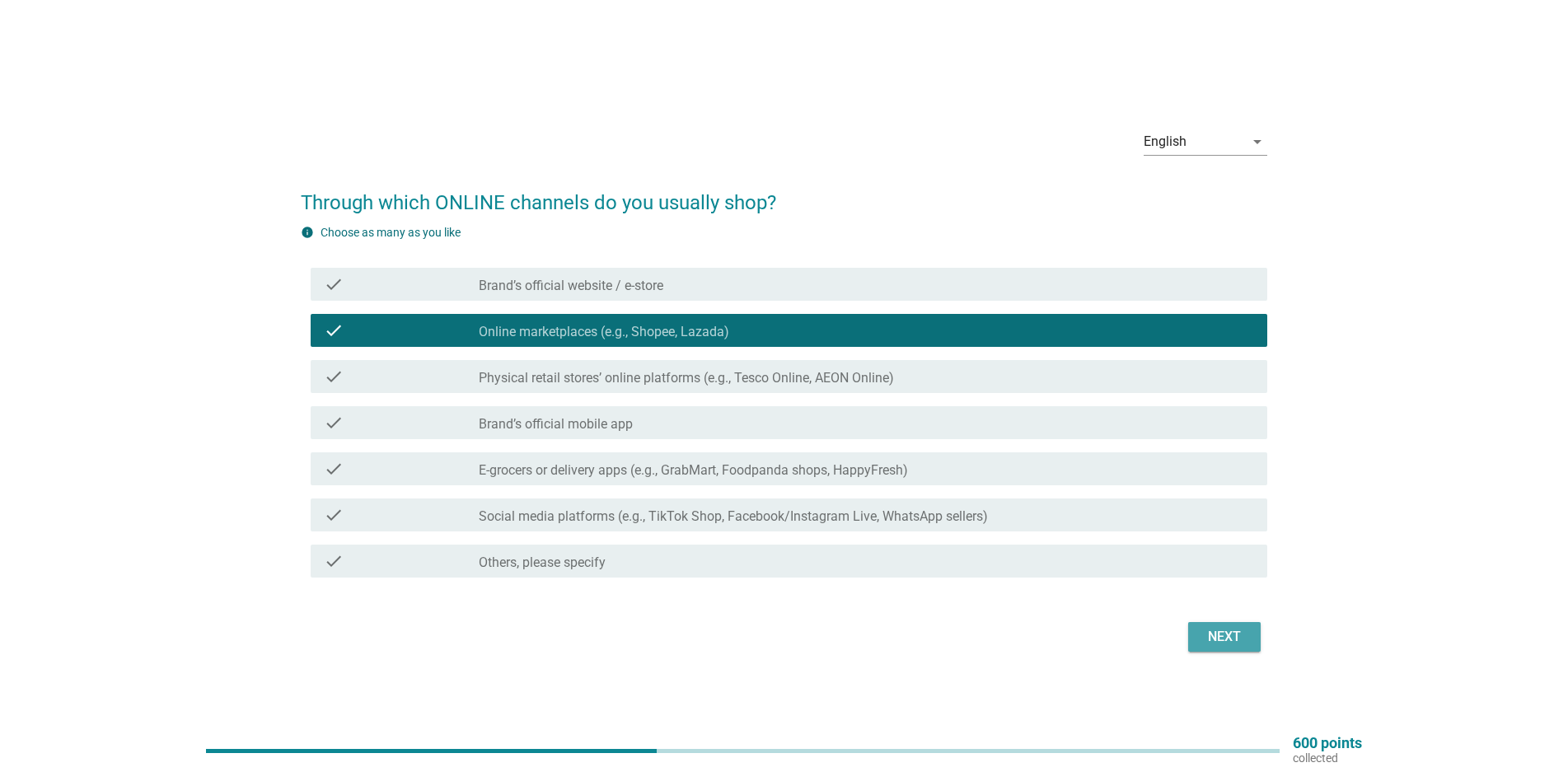
click at [1235, 638] on div "Next" at bounding box center [1223, 637] width 46 height 19
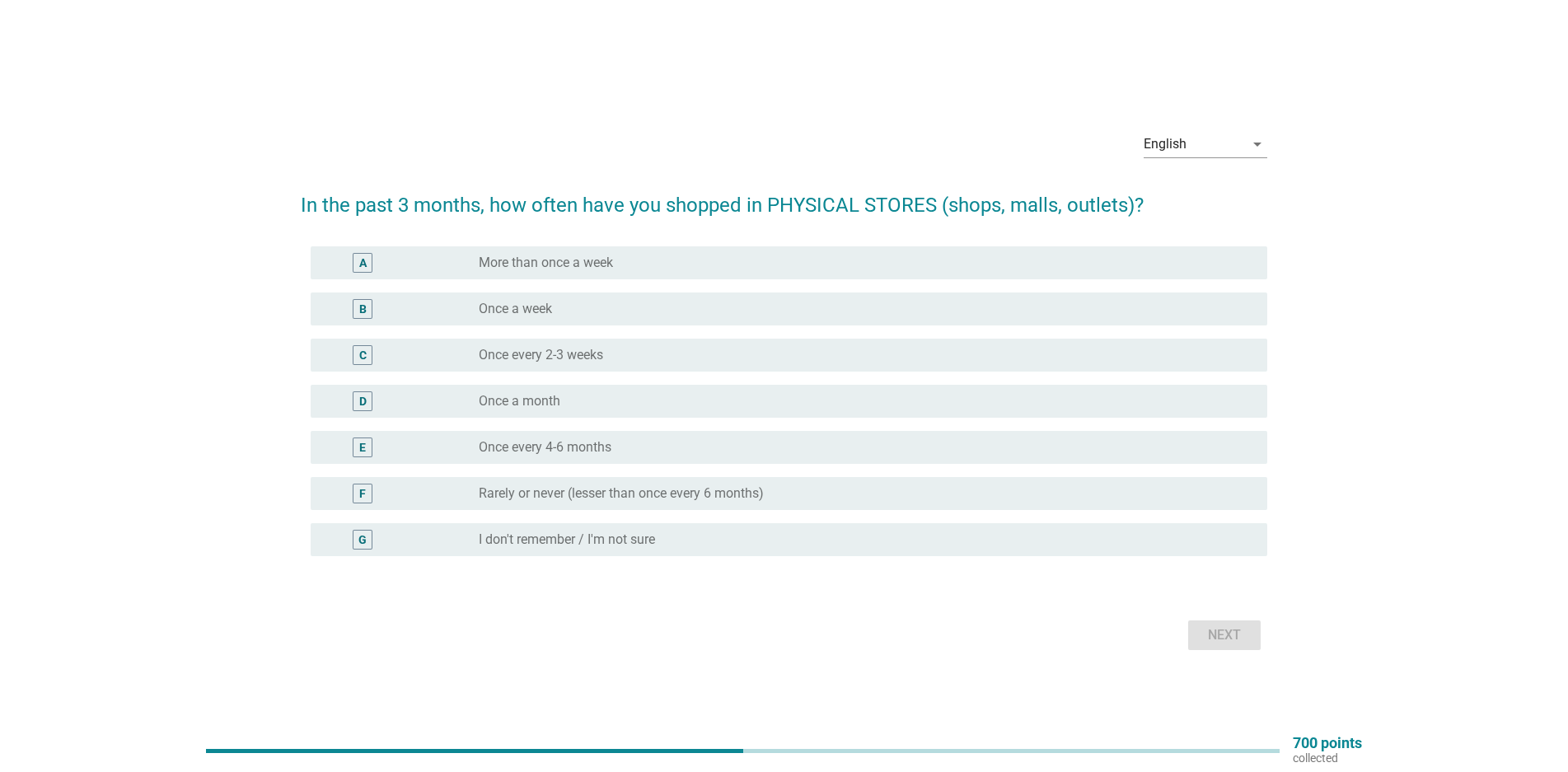
click at [660, 309] on div "radio_button_unchecked Once a week" at bounding box center [859, 309] width 762 height 17
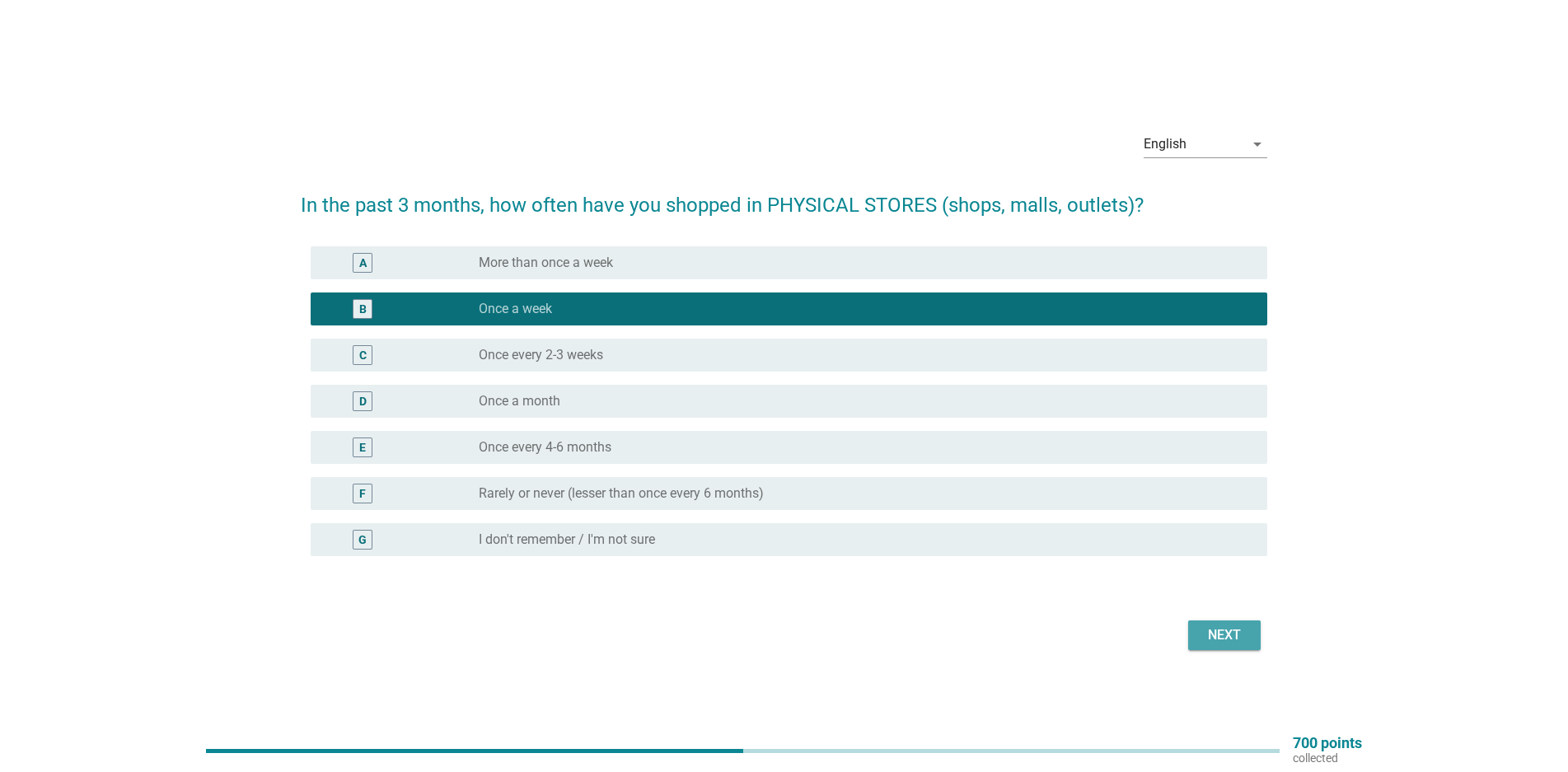
click at [1209, 639] on div "Next" at bounding box center [1223, 635] width 46 height 19
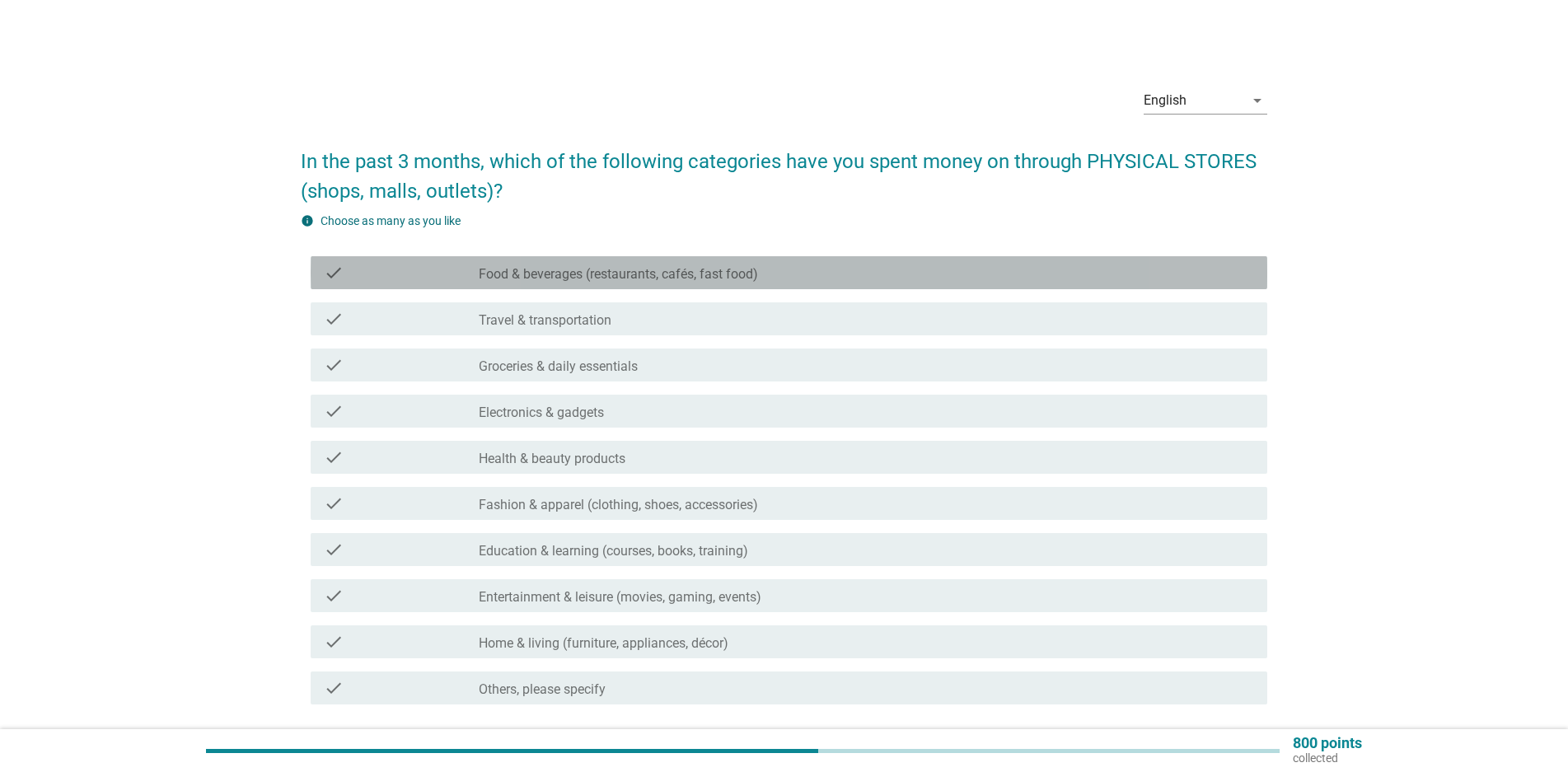
click at [801, 274] on div "check_box_outline_blank Food & beverages (restaurants, cafés, fast food)" at bounding box center [866, 273] width 775 height 19
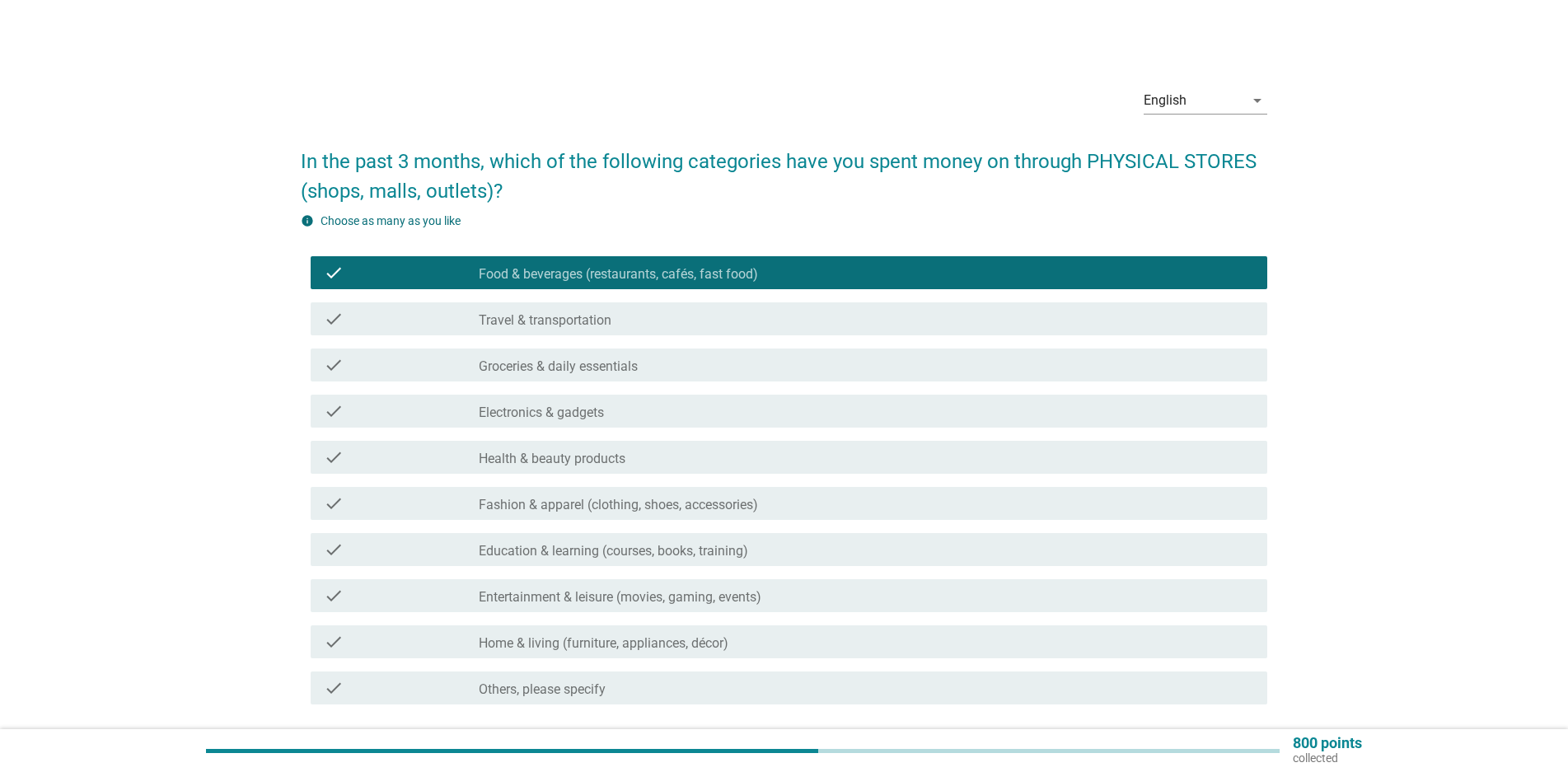
click at [706, 370] on div "check_box_outline_blank Groceries & daily essentials" at bounding box center [866, 365] width 775 height 19
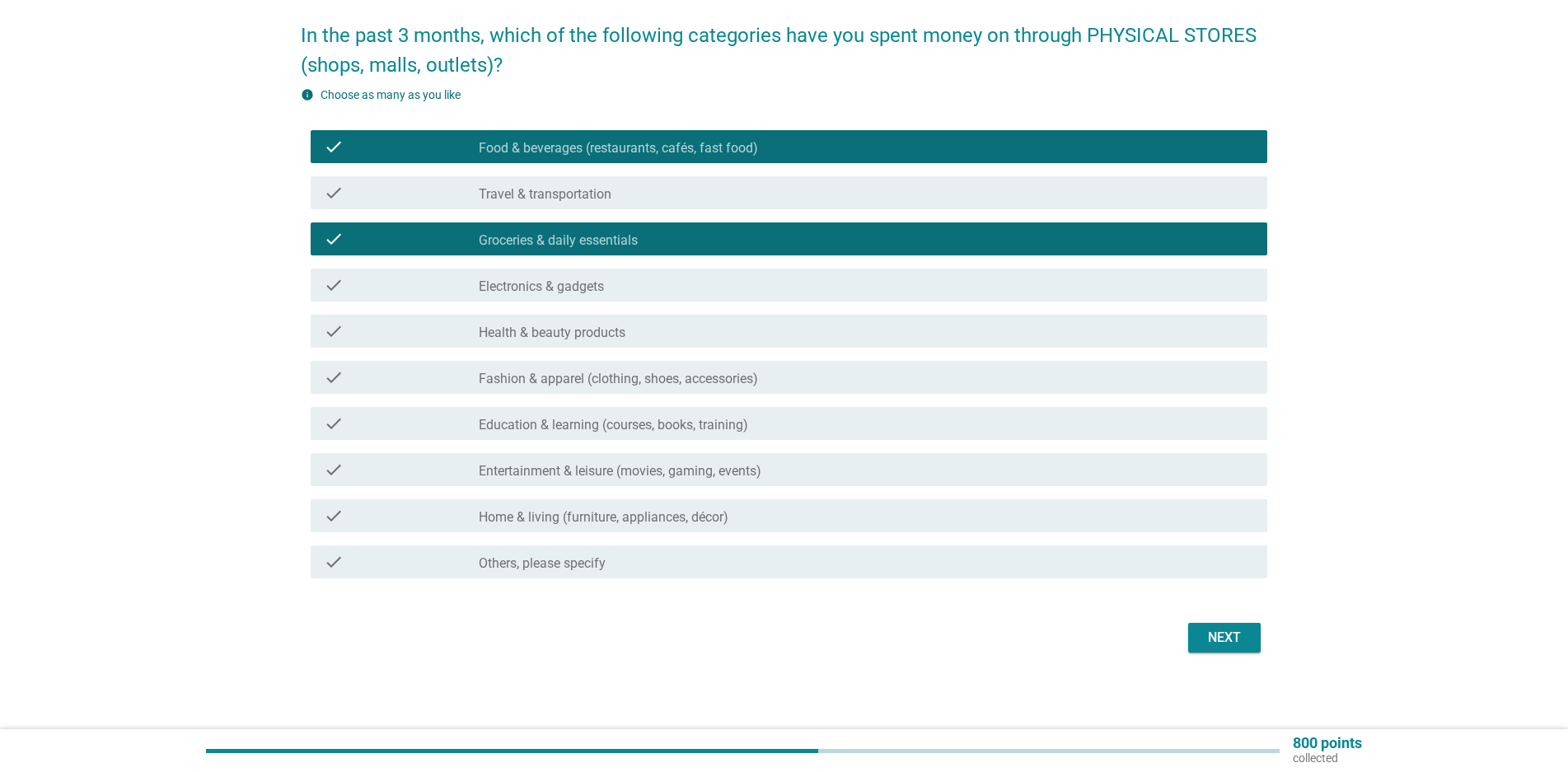
scroll to position [129, 0]
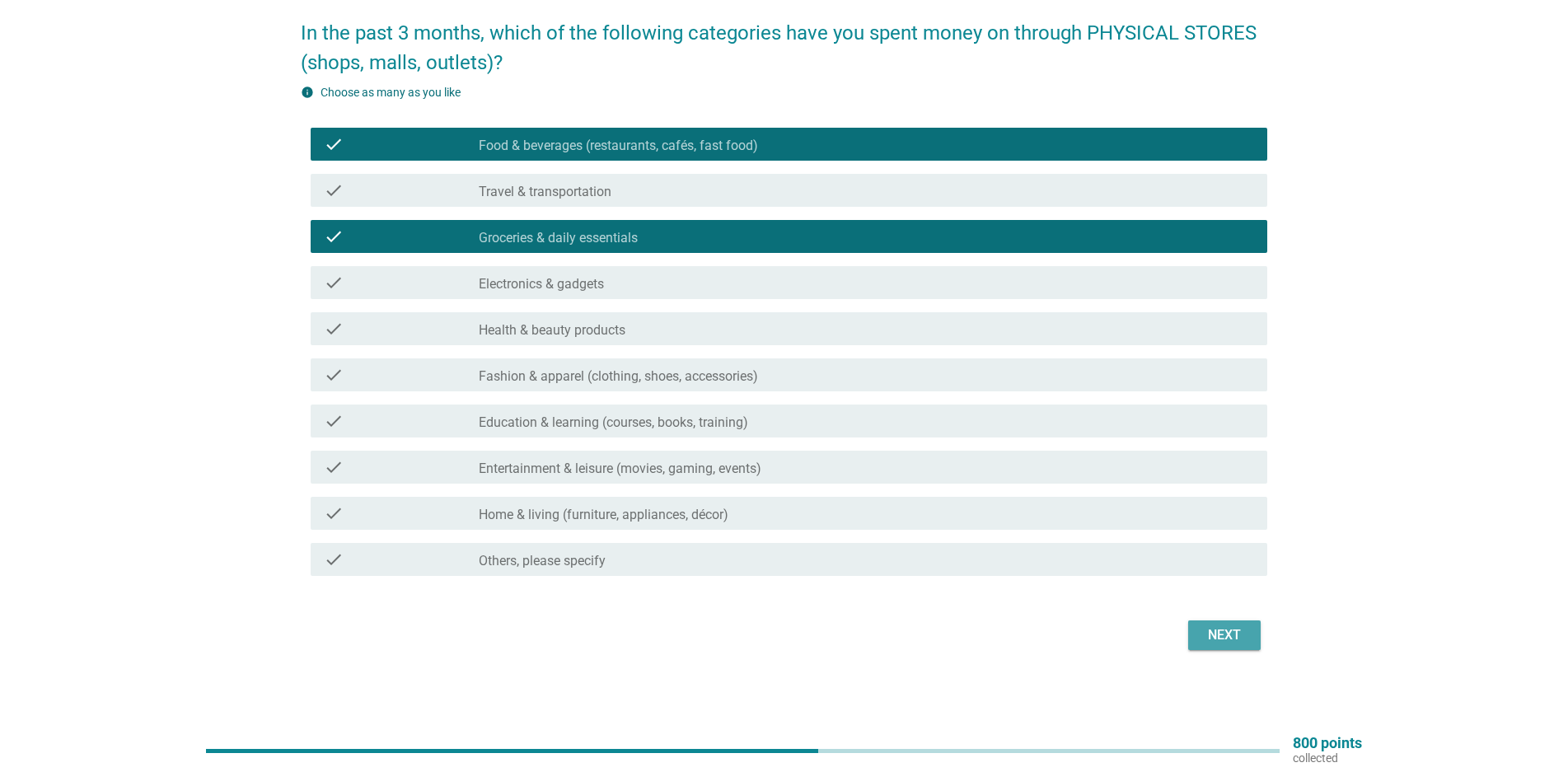
click at [1222, 628] on div "Next" at bounding box center [1223, 635] width 46 height 19
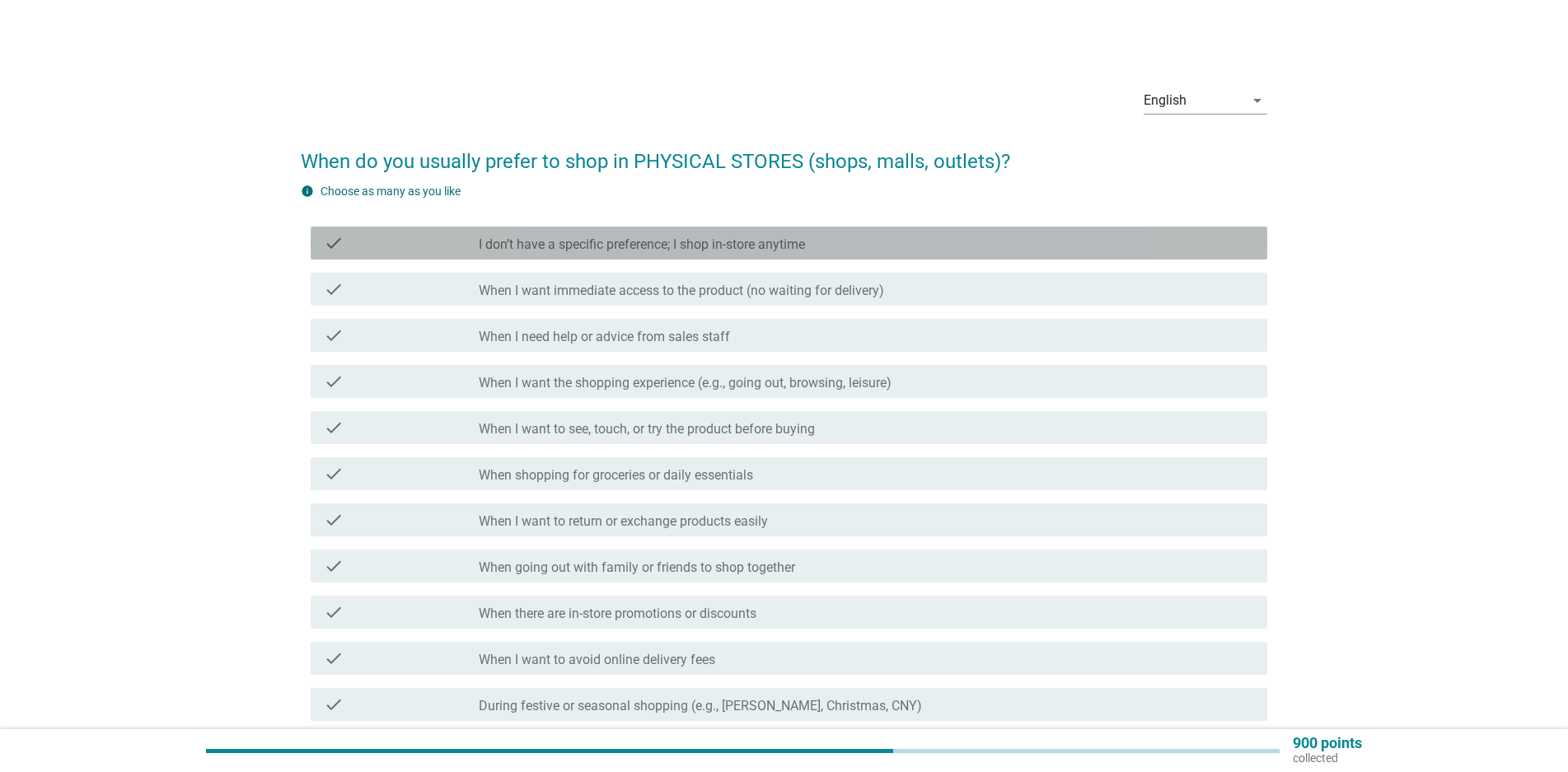
click at [893, 247] on div "check_box_outline_blank I don’t have a specific preference; I shop in-store any…" at bounding box center [866, 243] width 775 height 19
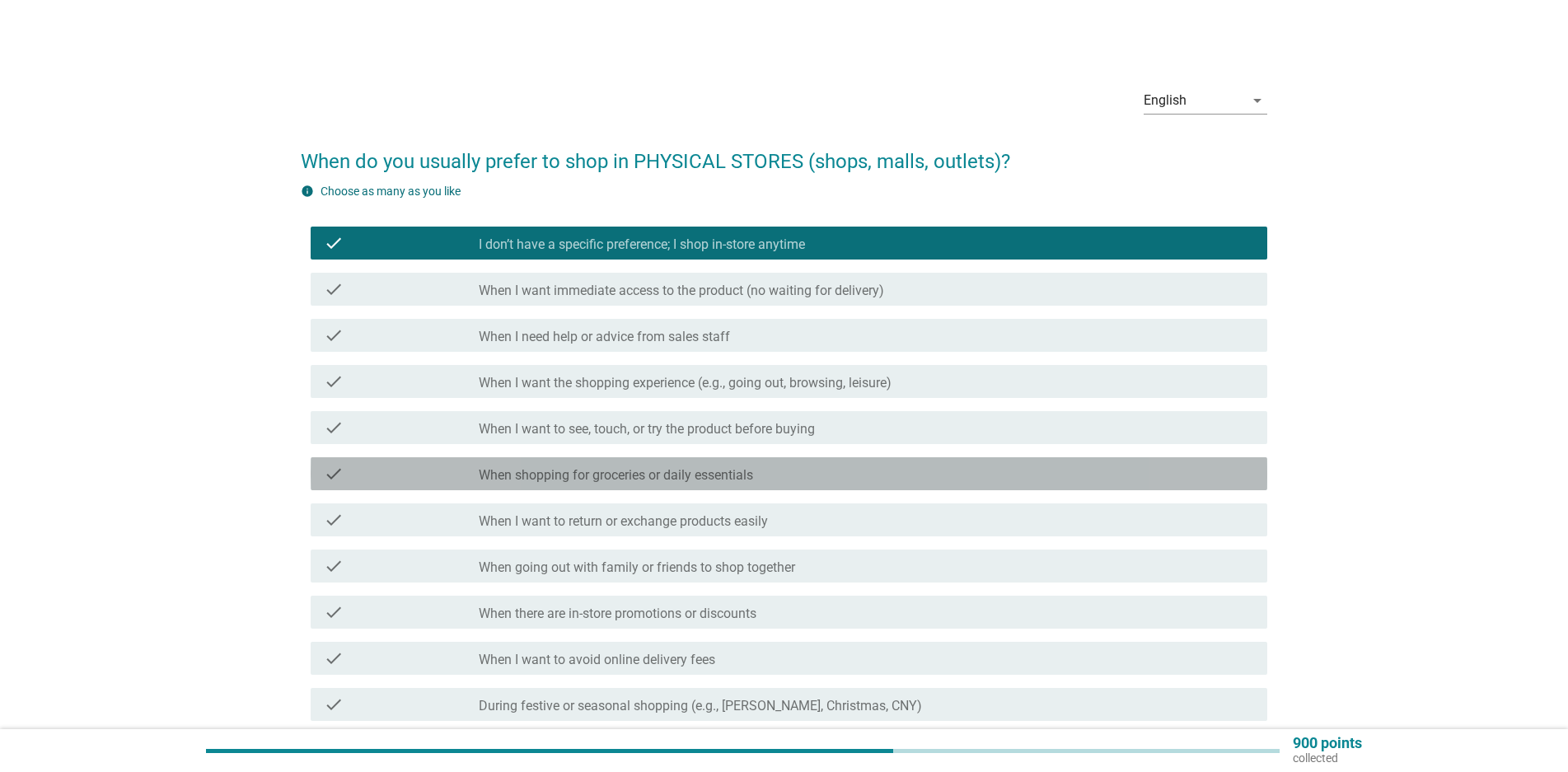
click at [790, 485] on div "check check_box_outline_blank When shopping for groceries or daily essentials" at bounding box center [788, 474] width 957 height 33
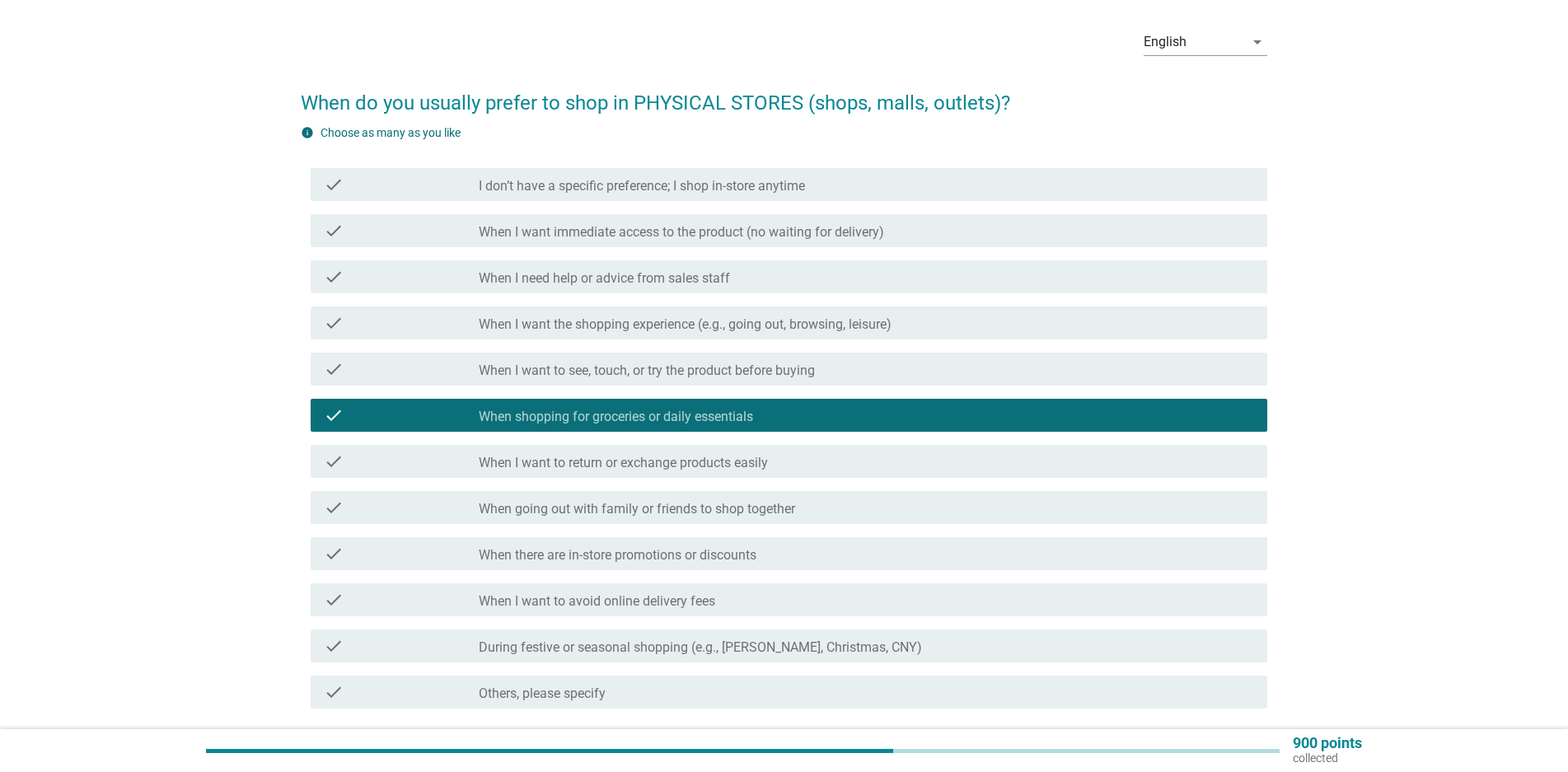
scroll to position [110, 0]
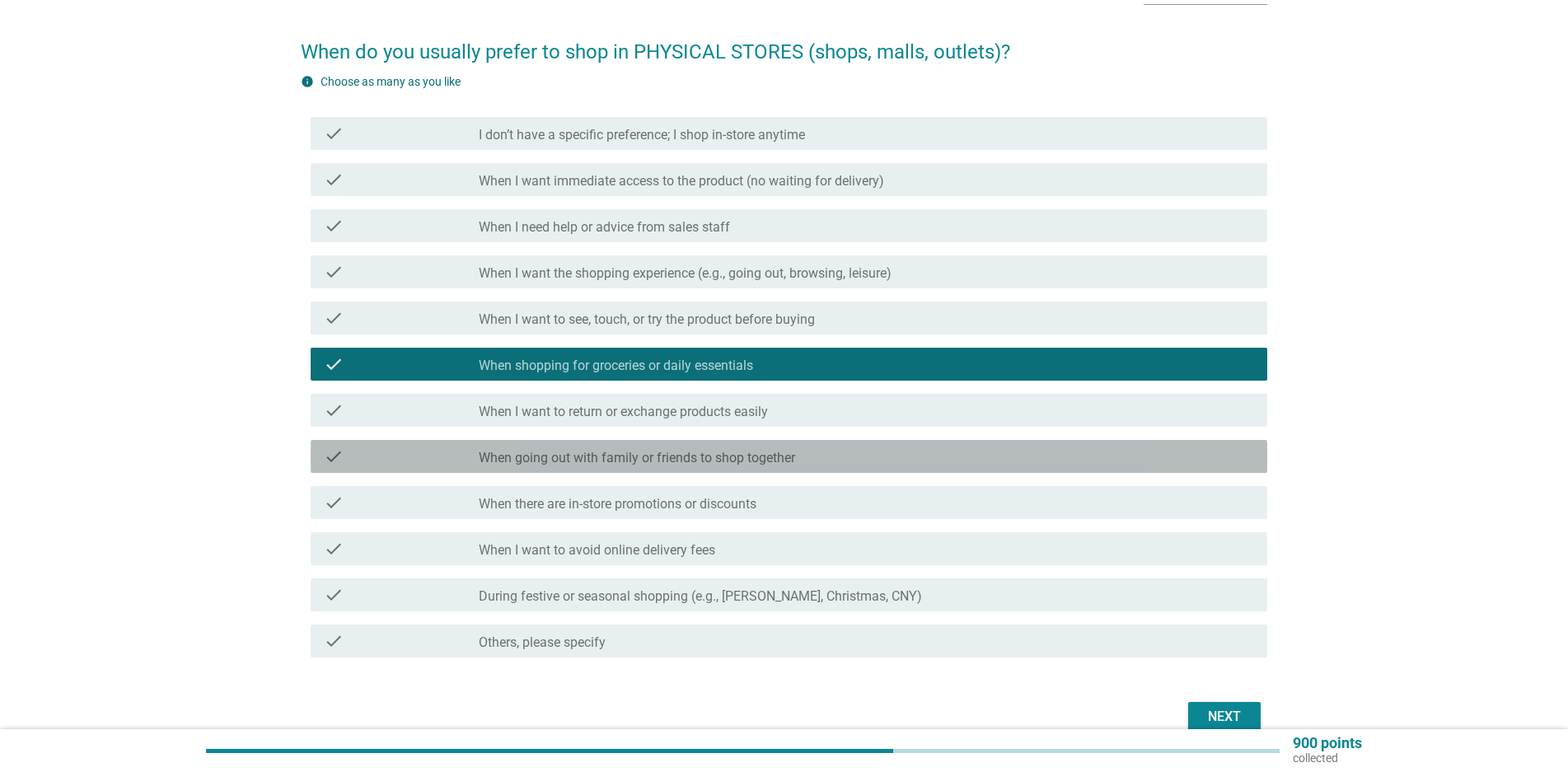
click at [822, 463] on div "check_box_outline_blank When going out with family or friends to shop together" at bounding box center [866, 457] width 775 height 19
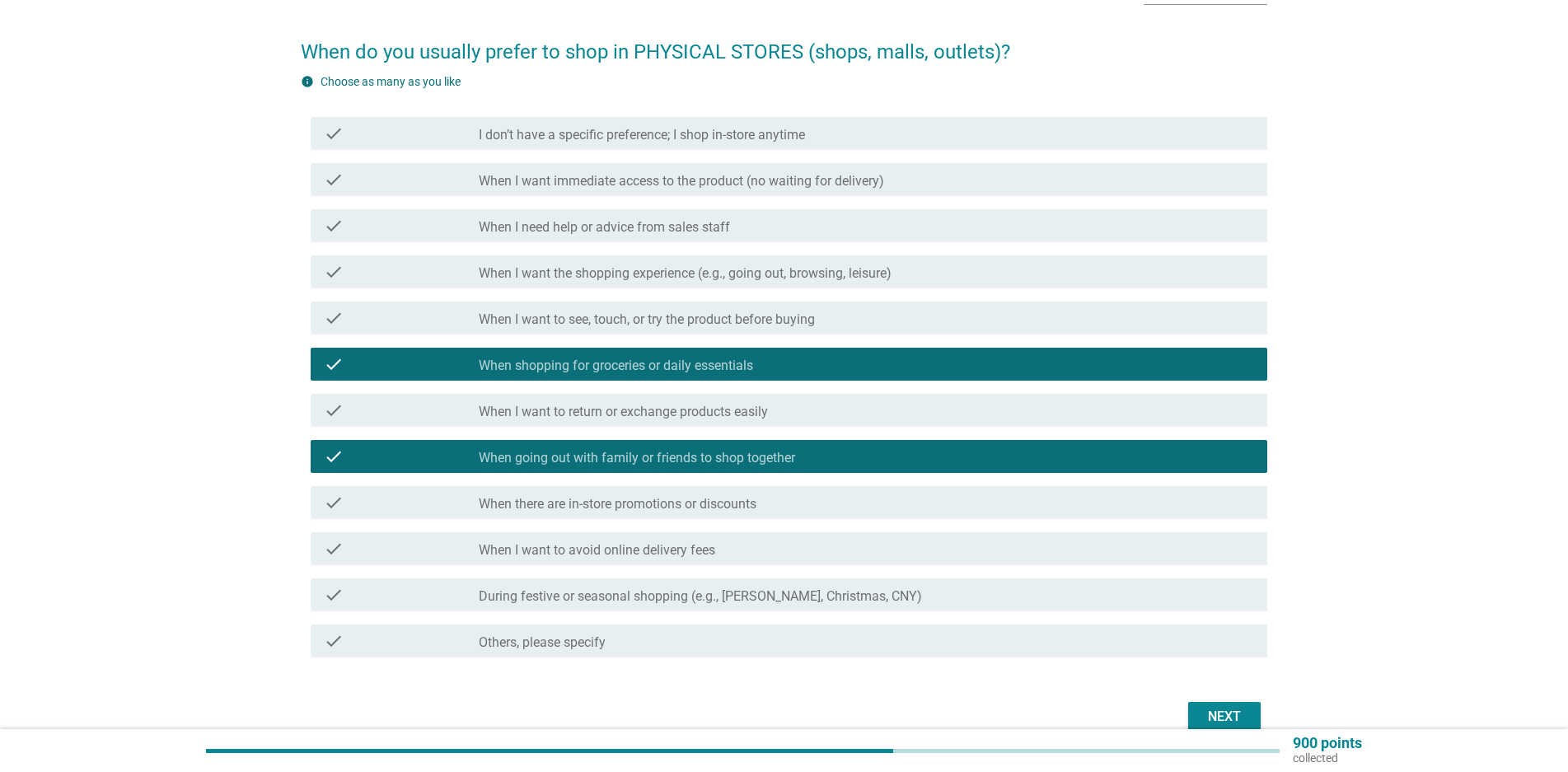
drag, startPoint x: 1204, startPoint y: 732, endPoint x: 1200, endPoint y: 722, distance: 10.8
click at [1200, 722] on div "English arrow_drop_down When do you usually prefer to shop in PHYSICAL STORES (…" at bounding box center [784, 349] width 1568 height 920
click at [1201, 723] on div "Next" at bounding box center [1223, 717] width 46 height 19
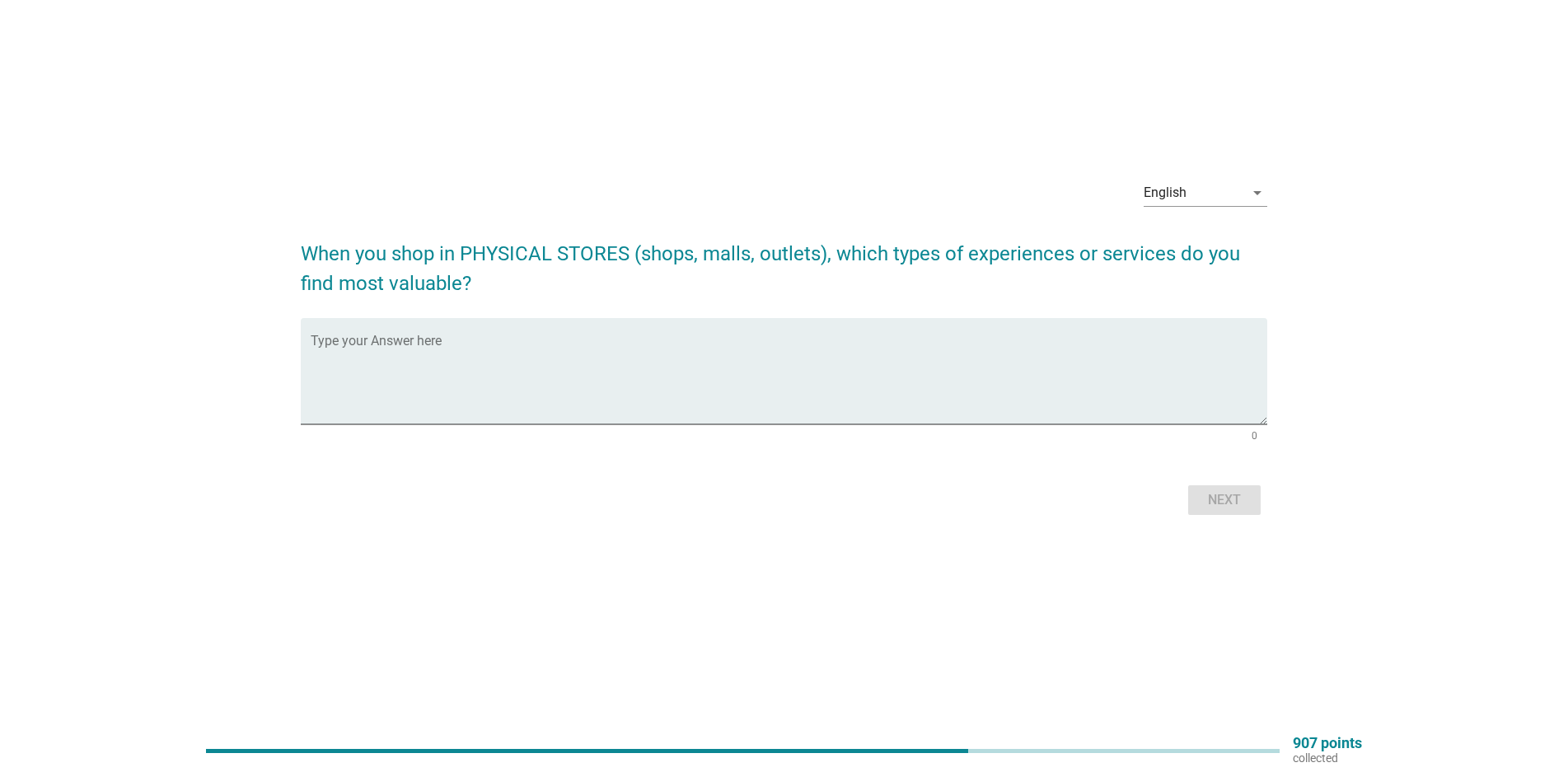
scroll to position [0, 0]
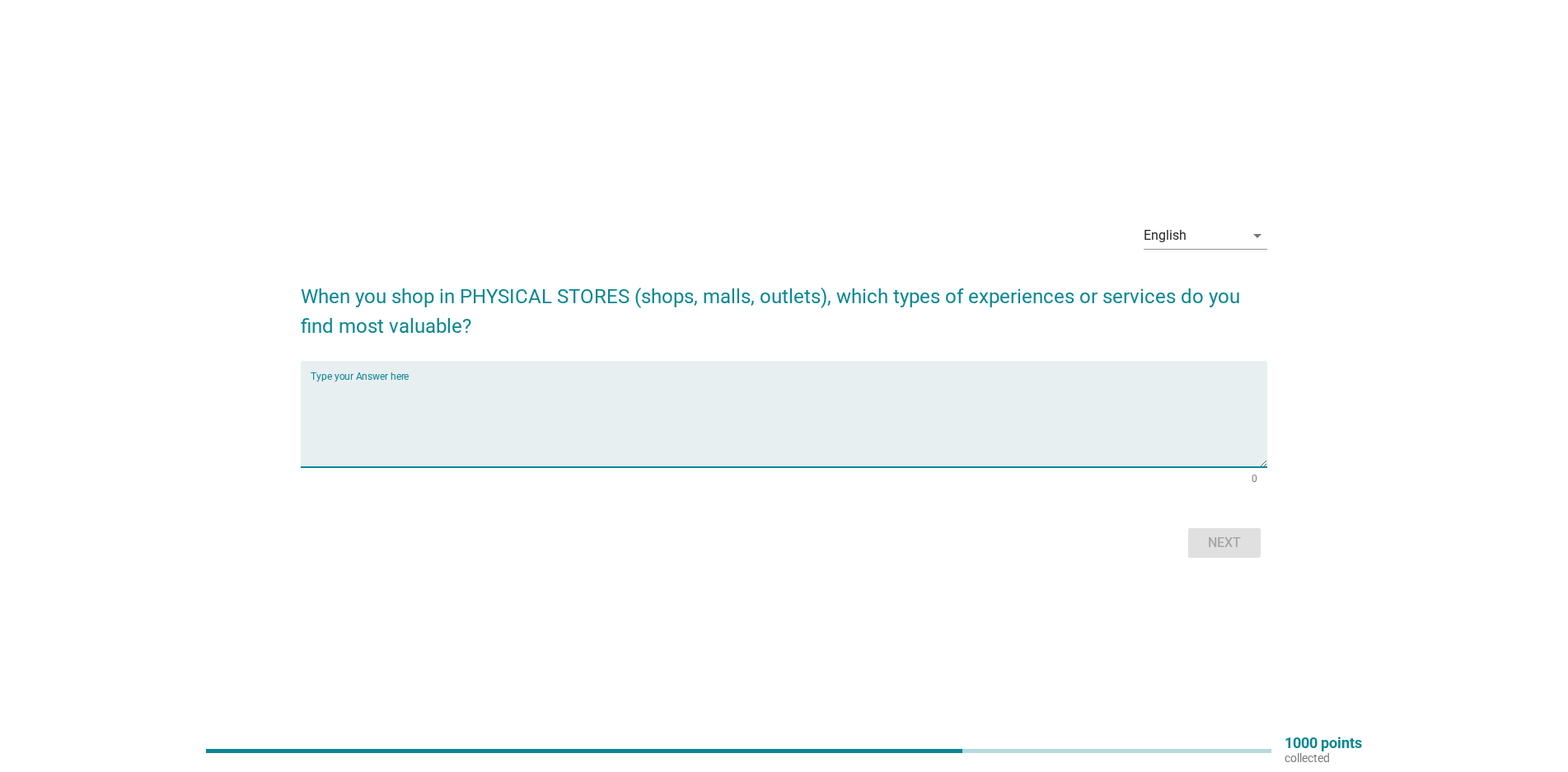
click at [346, 387] on textarea "Type your Answer here" at bounding box center [788, 423] width 957 height 87
type textarea "I got no preferences."
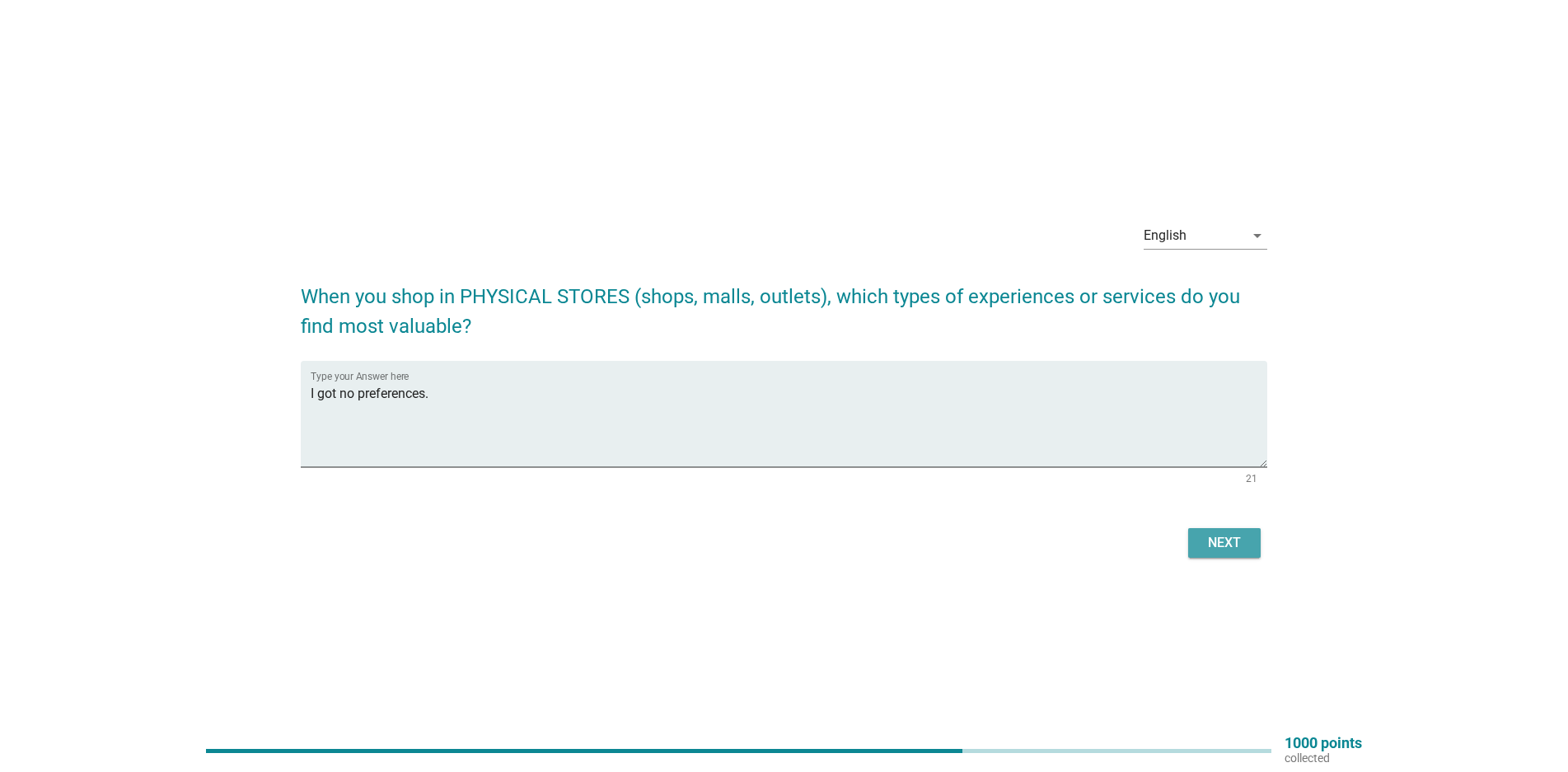
click at [1213, 547] on div "Next" at bounding box center [1223, 543] width 46 height 19
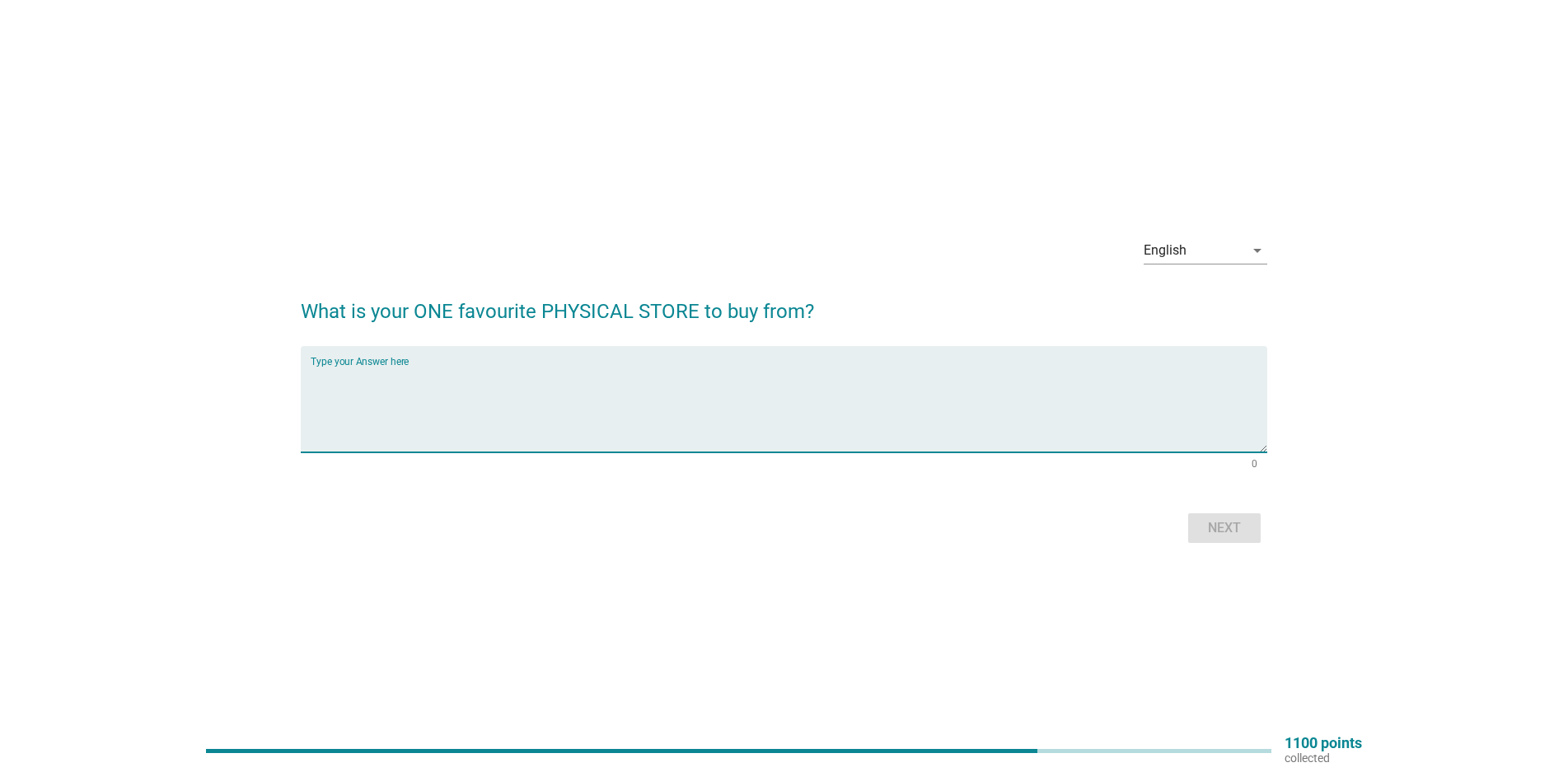
click at [416, 376] on textarea "Type your Answer here" at bounding box center [788, 409] width 957 height 87
type textarea "TF Value Mart because it is the nearest to my house."
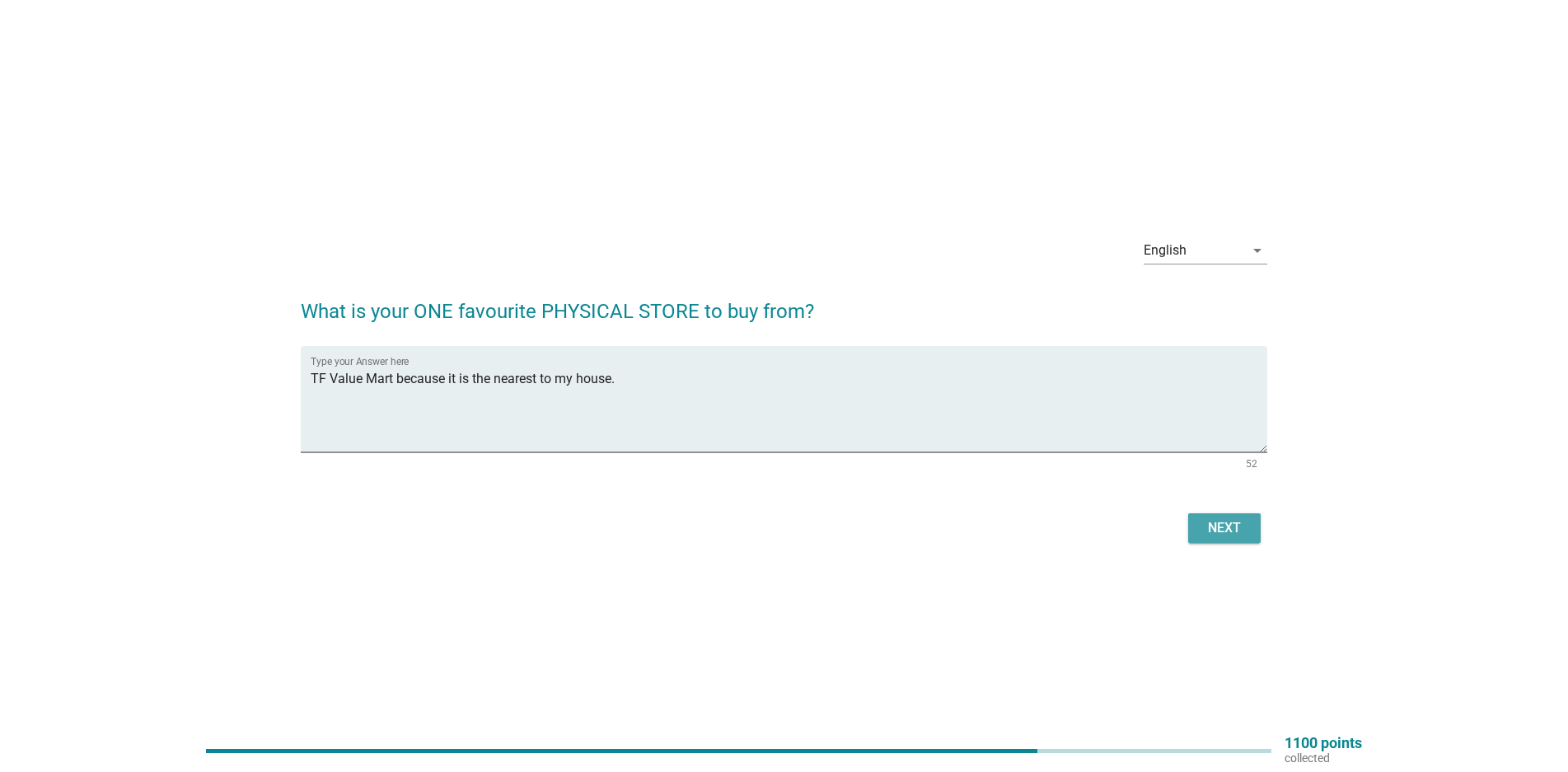
click at [1215, 517] on button "Next" at bounding box center [1223, 528] width 72 height 29
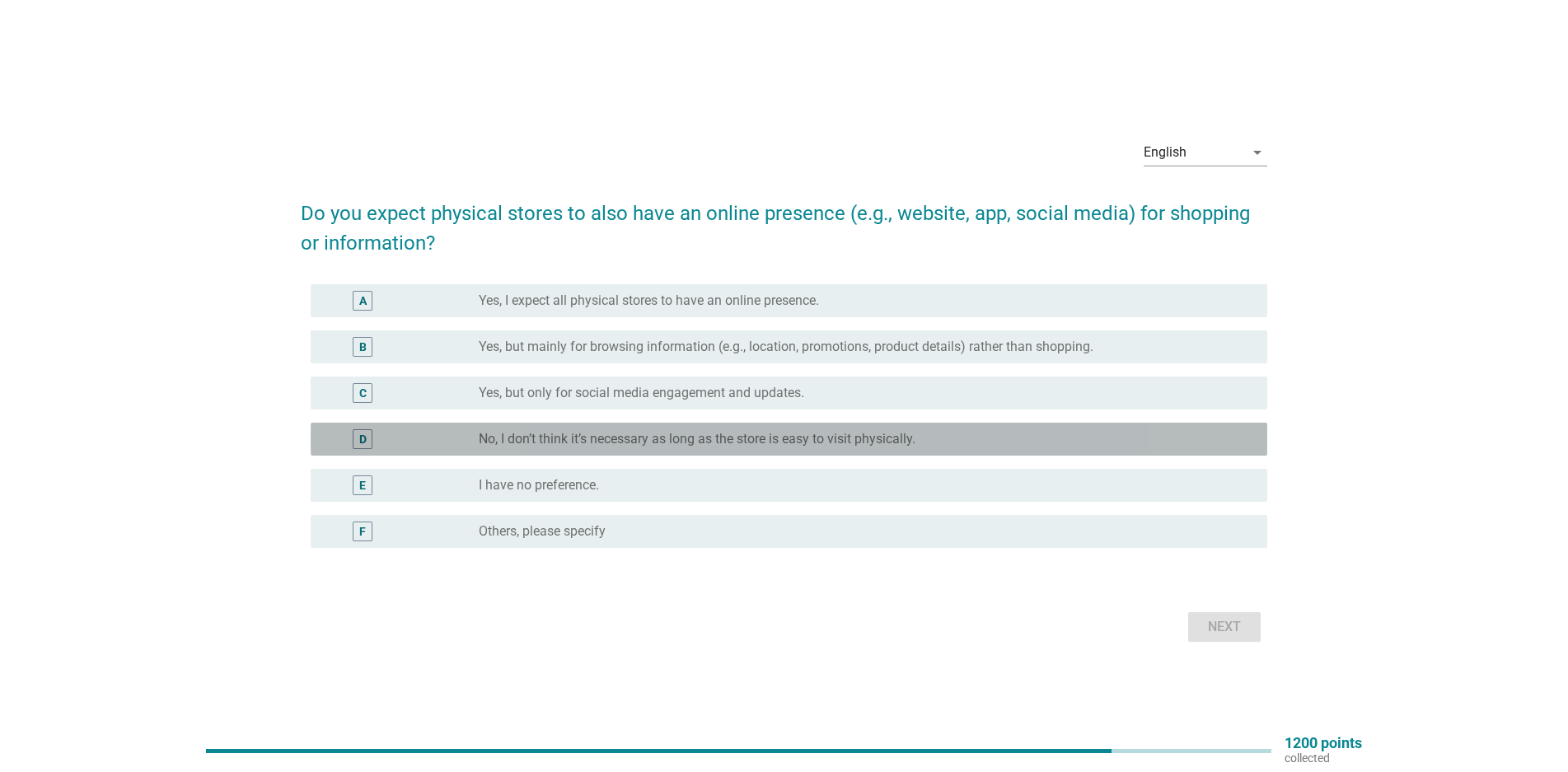
click at [694, 433] on label "No, I don’t think it’s necessary as long as the store is easy to visit physical…" at bounding box center [697, 439] width 437 height 17
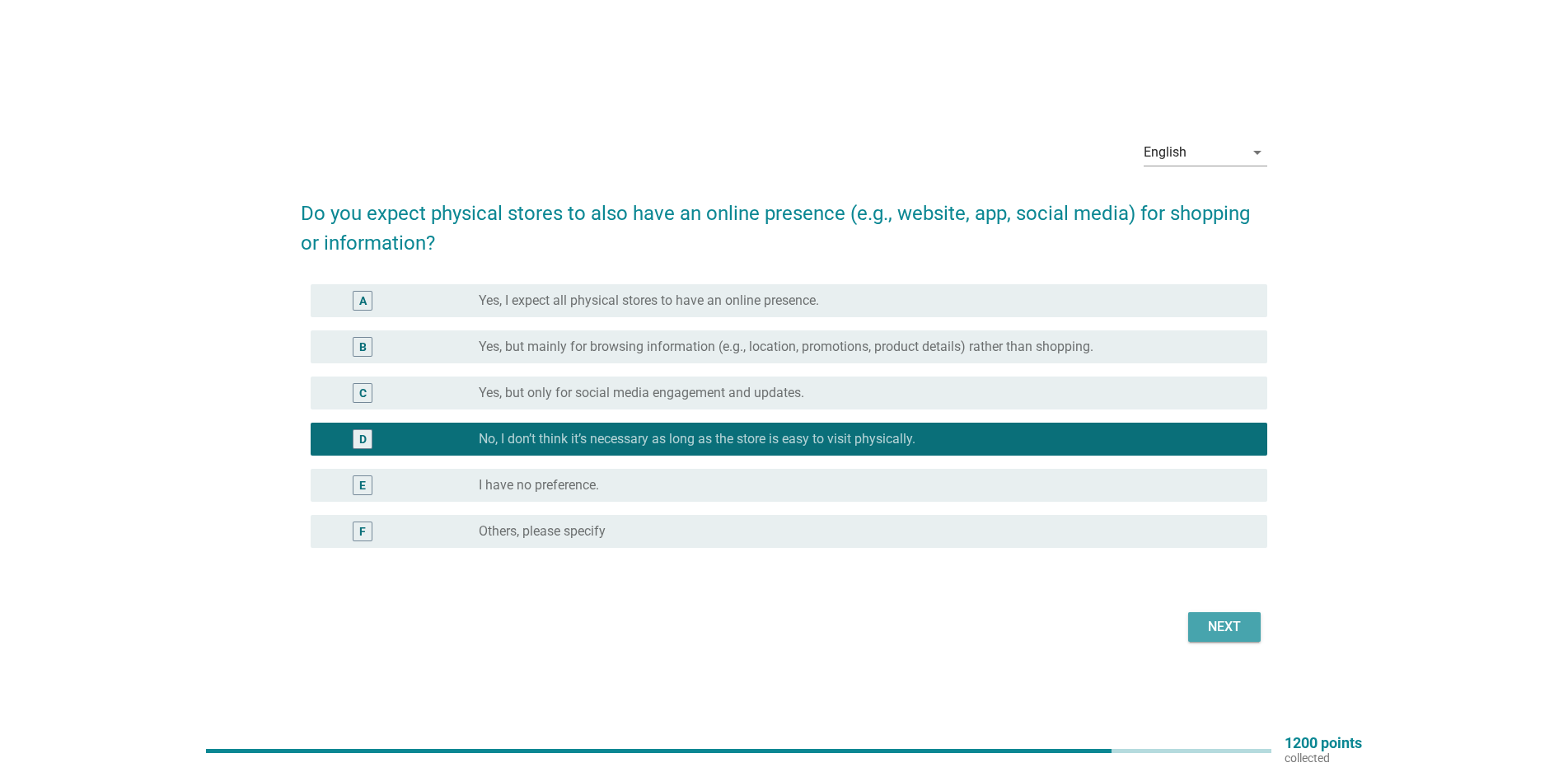
click at [1215, 634] on div "Next" at bounding box center [1223, 627] width 46 height 19
